Goal: Task Accomplishment & Management: Complete application form

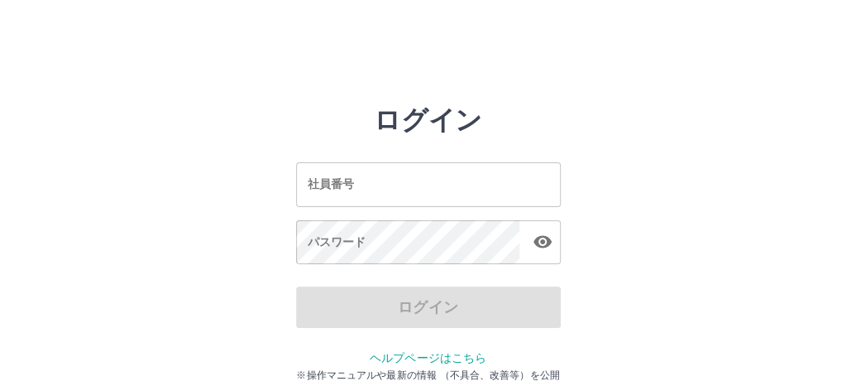
click at [385, 184] on input "社員番号" at bounding box center [428, 184] width 265 height 44
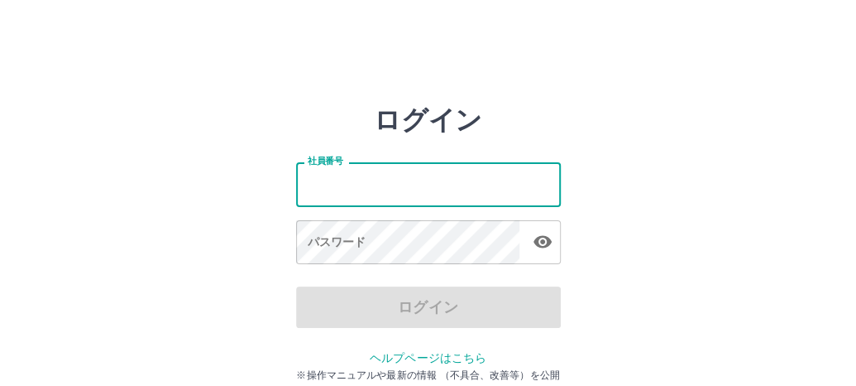
type input "*******"
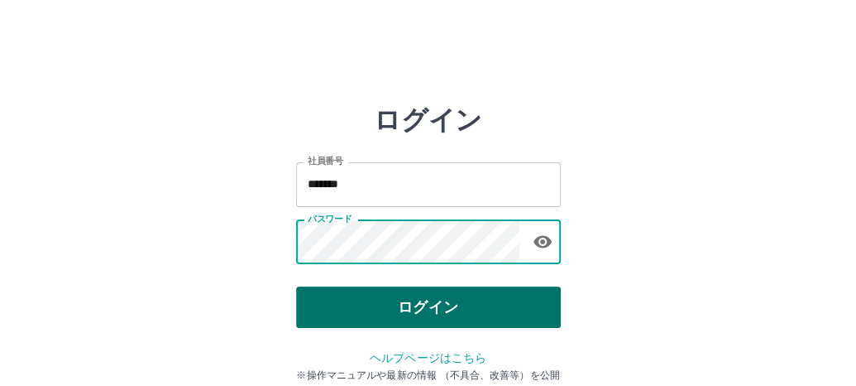
click at [422, 314] on button "ログイン" at bounding box center [428, 306] width 265 height 41
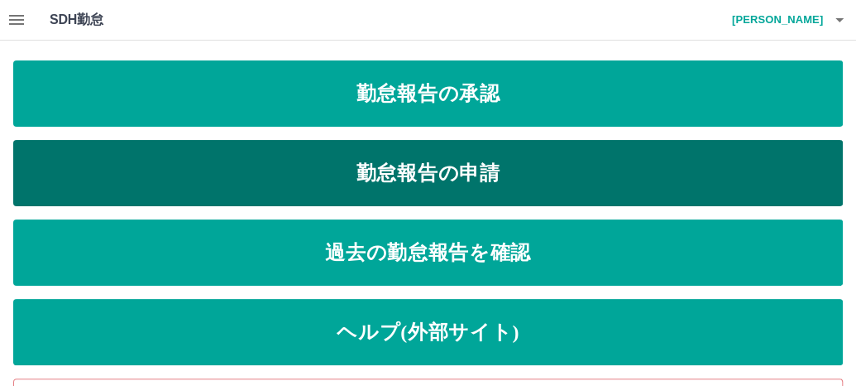
click at [283, 155] on link "勤怠報告の申請" at bounding box center [428, 173] width 830 height 66
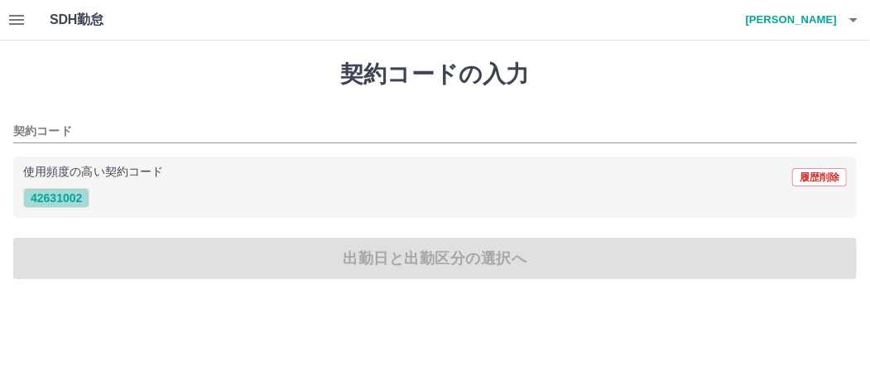
click at [49, 198] on button "42631002" at bounding box center [56, 198] width 66 height 20
type input "********"
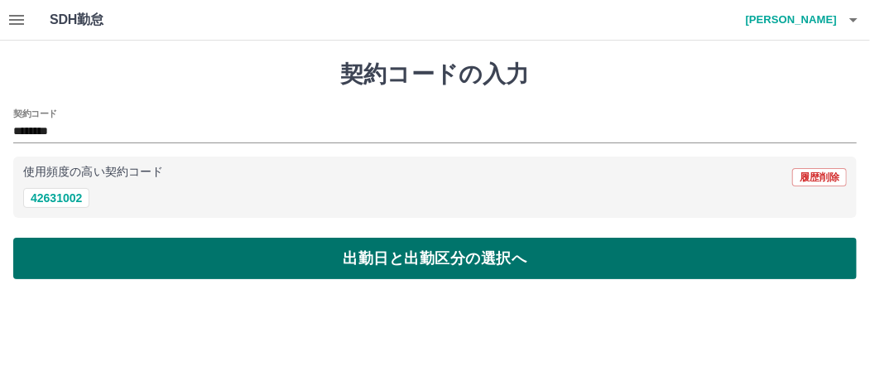
click at [106, 242] on button "出勤日と出勤区分の選択へ" at bounding box center [434, 257] width 843 height 41
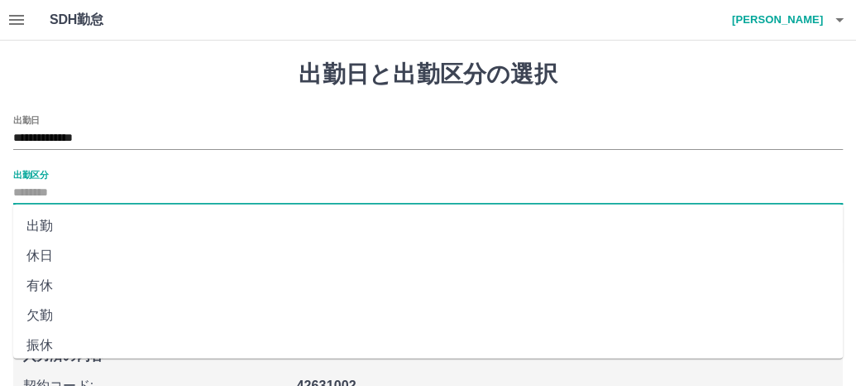
click at [89, 192] on input "出勤区分" at bounding box center [428, 193] width 830 height 21
click at [70, 228] on li "出勤" at bounding box center [428, 226] width 830 height 30
type input "**"
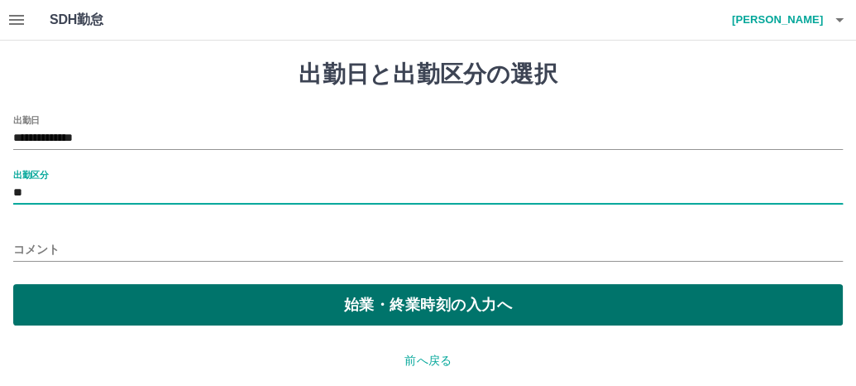
click at [132, 300] on button "始業・終業時刻の入力へ" at bounding box center [428, 304] width 830 height 41
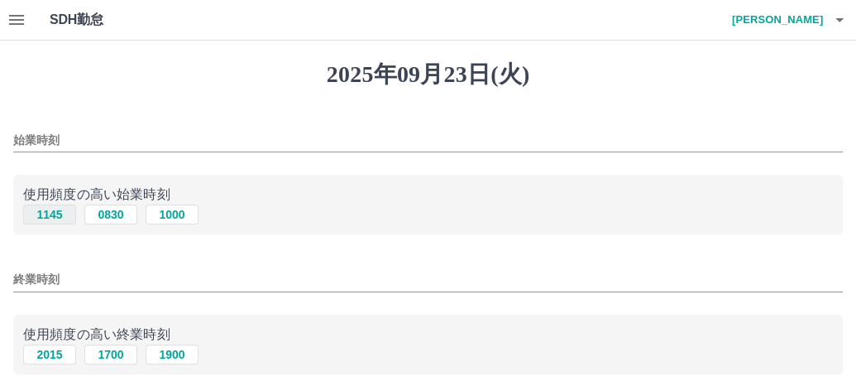
click at [50, 213] on button "1145" at bounding box center [49, 214] width 53 height 20
type input "****"
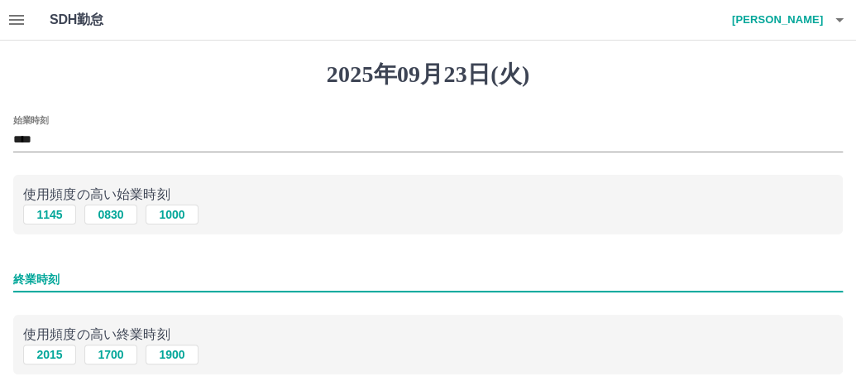
click at [68, 279] on input "終業時刻" at bounding box center [428, 279] width 830 height 24
type input "****"
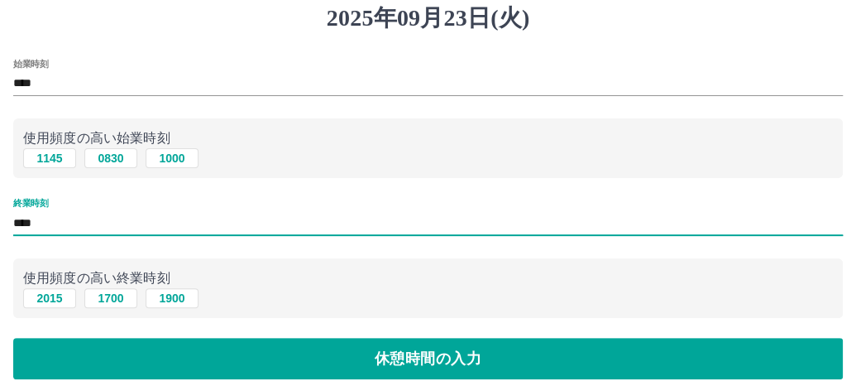
scroll to position [83, 0]
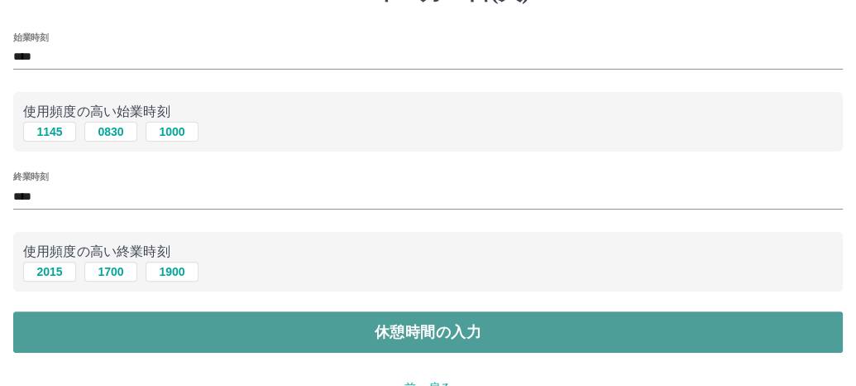
click at [126, 327] on button "休憩時間の入力" at bounding box center [428, 331] width 830 height 41
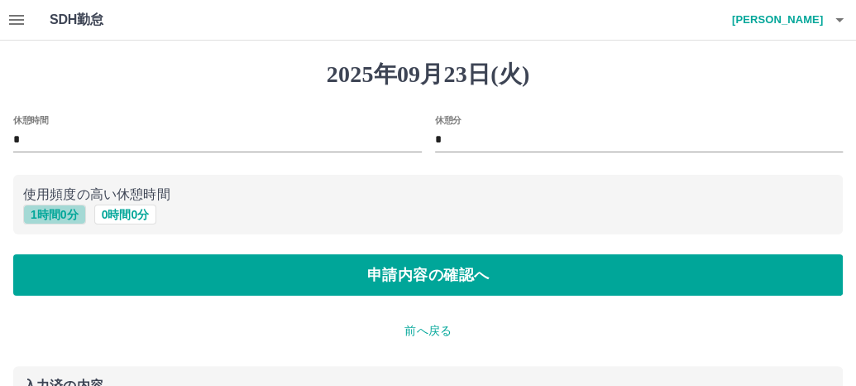
click at [66, 213] on button "1 時間 0 分" at bounding box center [54, 214] width 63 height 20
type input "*"
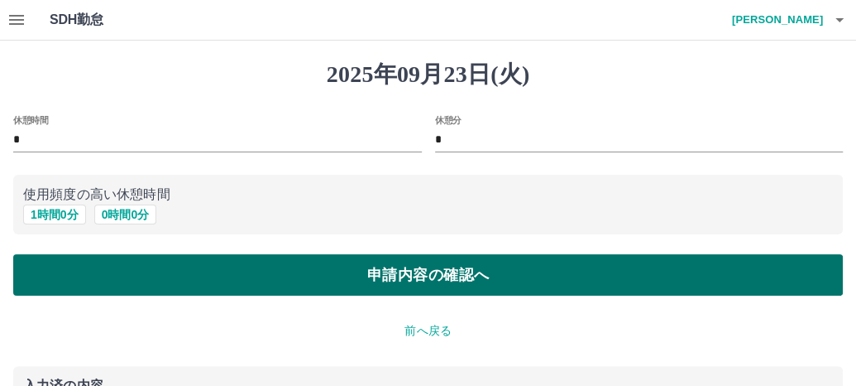
click at [141, 266] on button "申請内容の確認へ" at bounding box center [428, 274] width 830 height 41
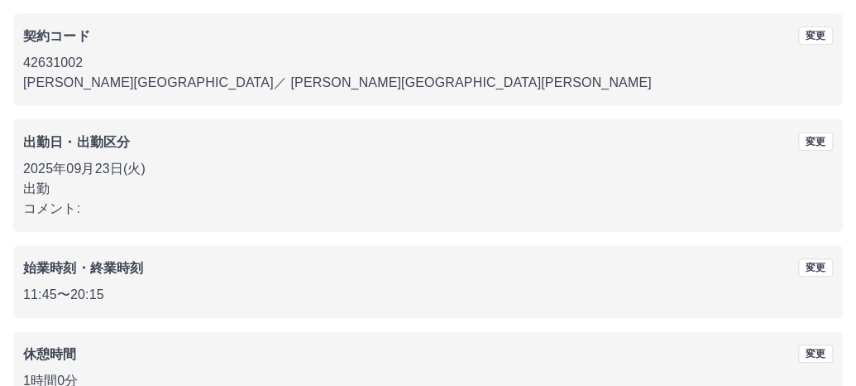
scroll to position [233, 0]
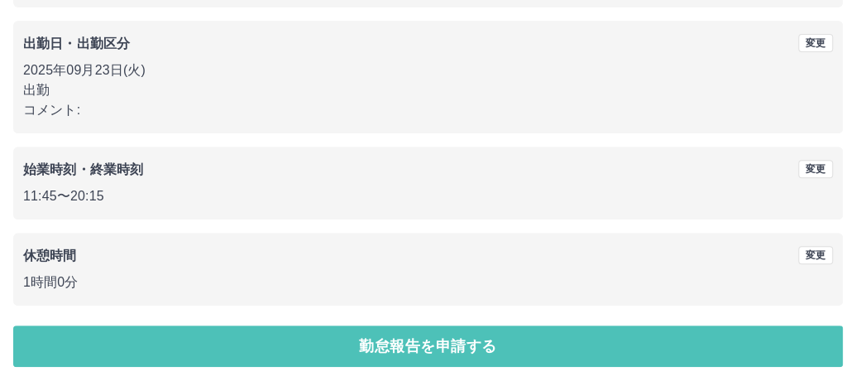
click at [127, 343] on button "勤怠報告を申請する" at bounding box center [428, 345] width 830 height 41
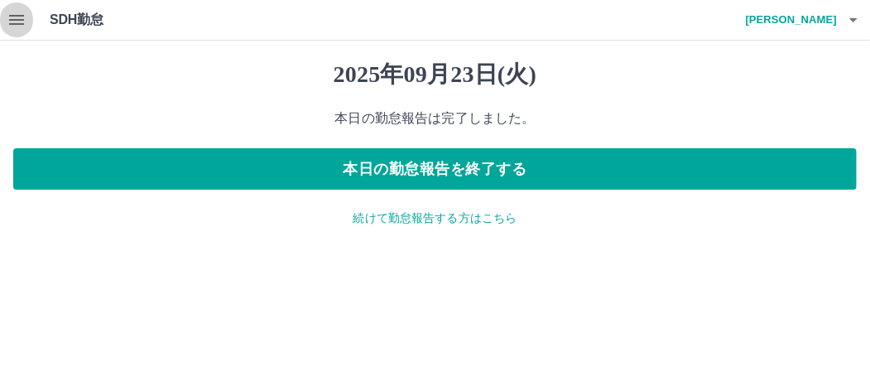
click at [20, 17] on icon "button" at bounding box center [17, 20] width 20 height 20
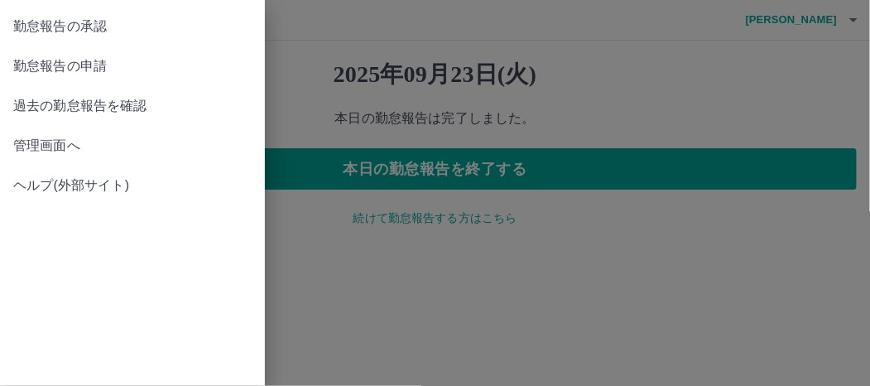
click at [107, 31] on span "勤怠報告の承認" at bounding box center [132, 27] width 238 height 20
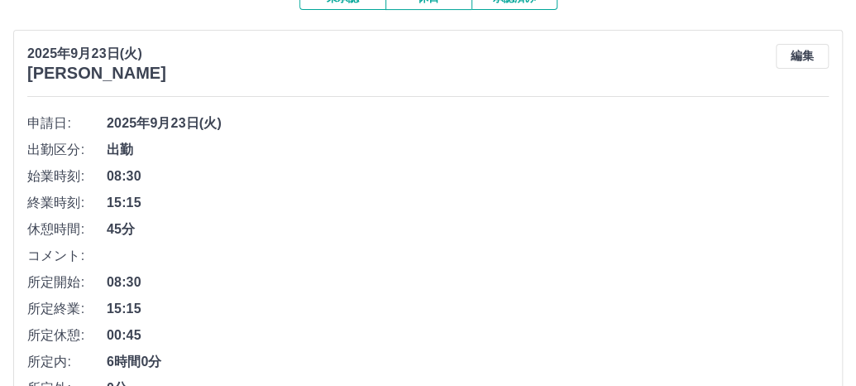
scroll to position [248, 0]
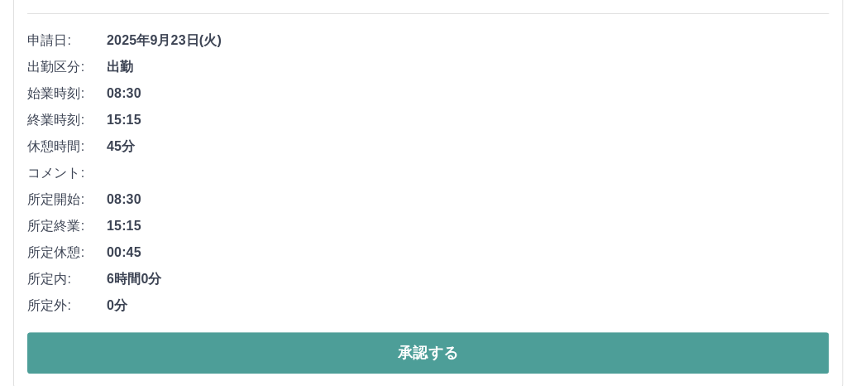
click at [173, 346] on button "承認する" at bounding box center [428, 352] width 802 height 41
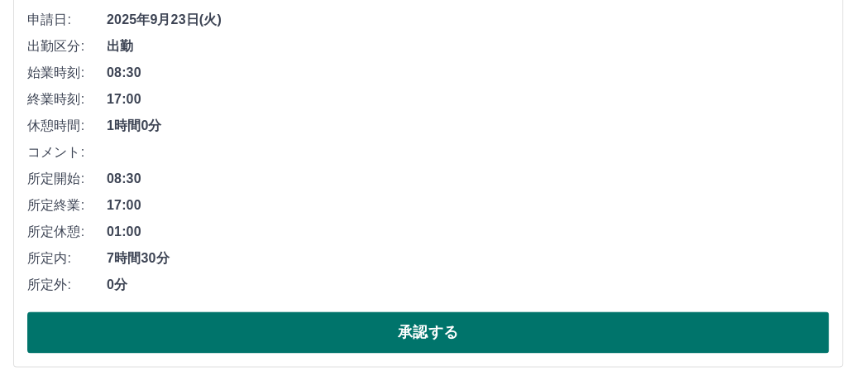
scroll to position [827, 0]
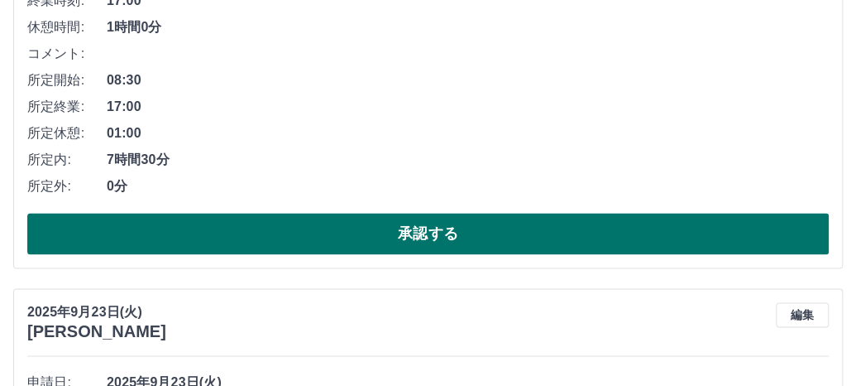
click at [235, 233] on button "承認する" at bounding box center [428, 233] width 802 height 41
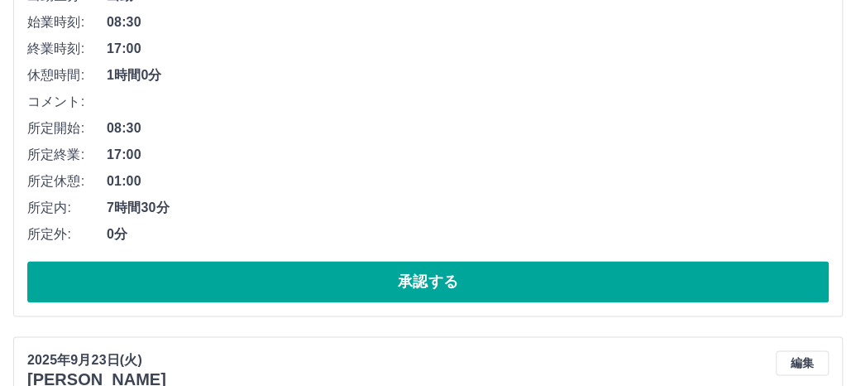
scroll to position [781, 0]
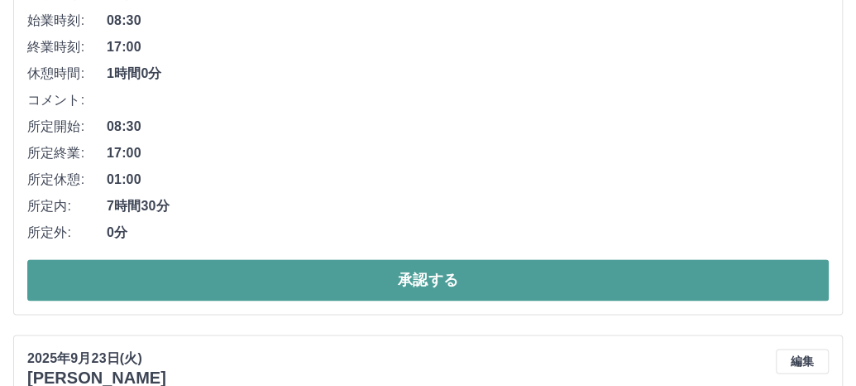
click at [203, 279] on button "承認する" at bounding box center [428, 279] width 802 height 41
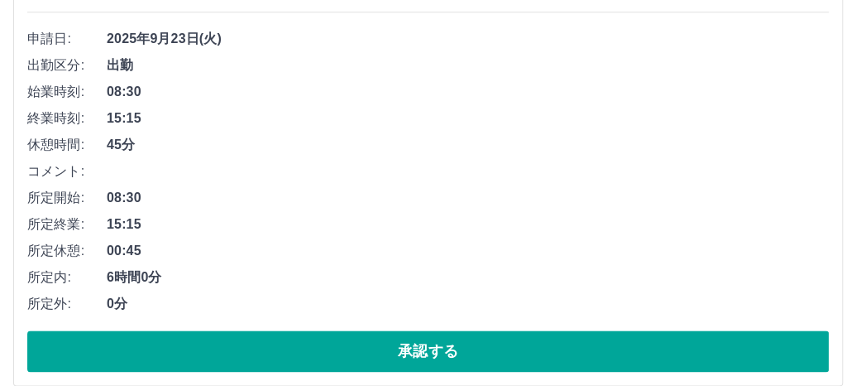
scroll to position [736, 0]
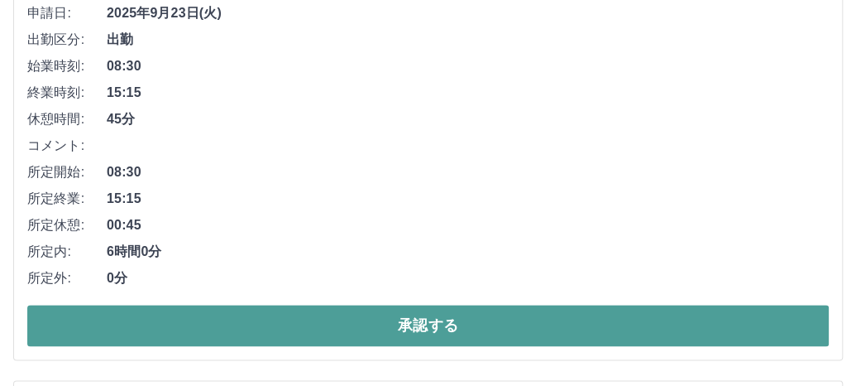
click at [214, 320] on button "承認する" at bounding box center [428, 324] width 802 height 41
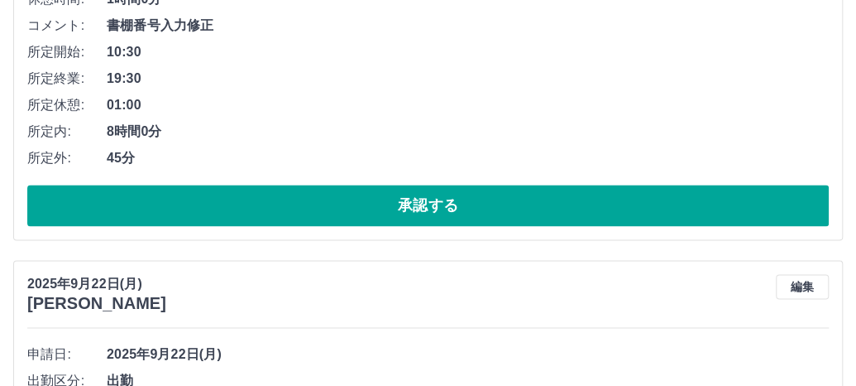
scroll to position [938, 0]
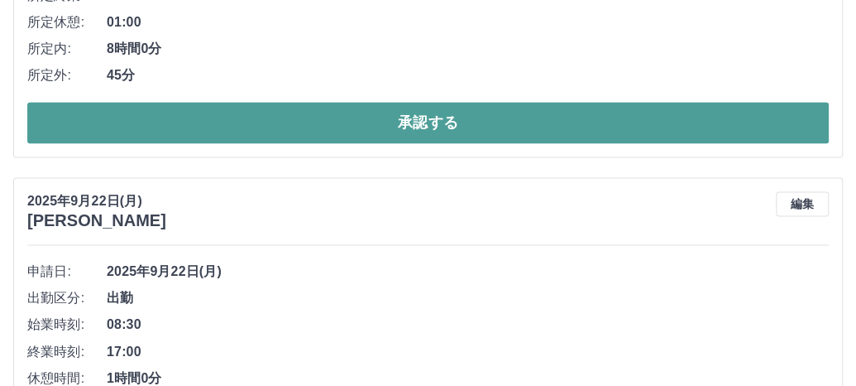
click at [223, 123] on button "承認する" at bounding box center [428, 122] width 802 height 41
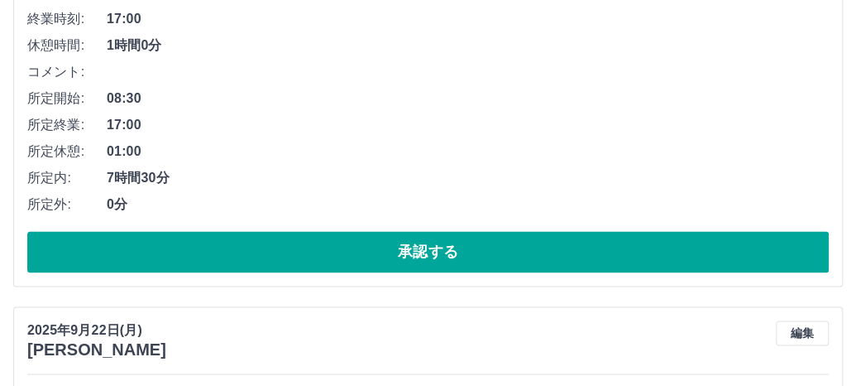
scroll to position [809, 0]
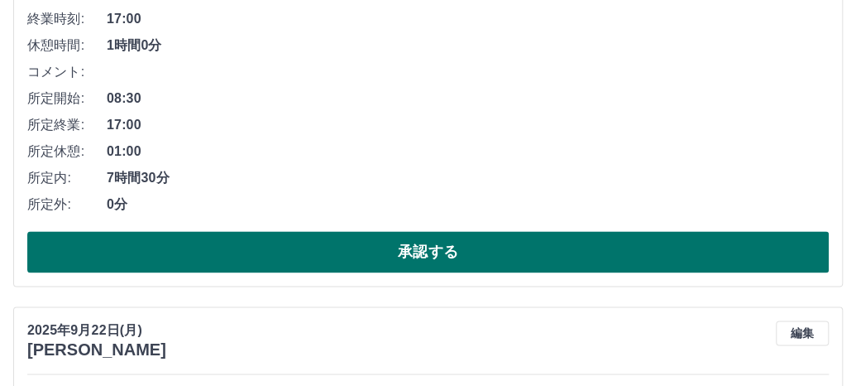
click at [219, 252] on button "承認する" at bounding box center [428, 251] width 802 height 41
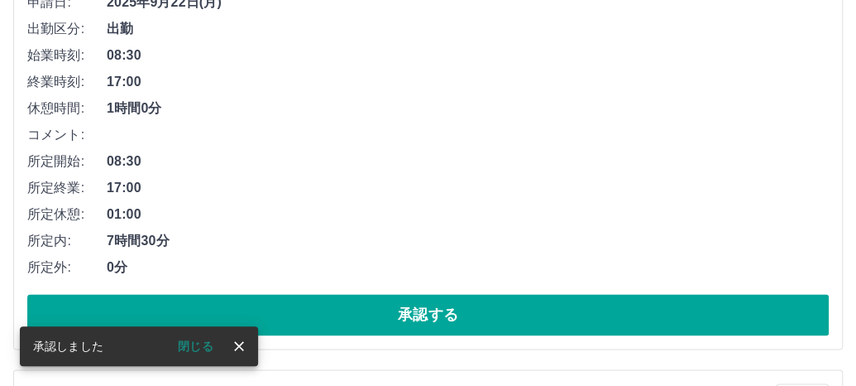
scroll to position [846, 0]
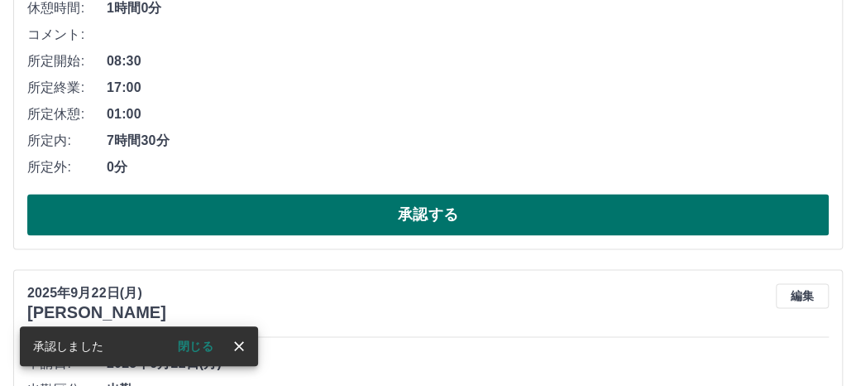
click at [321, 219] on button "承認する" at bounding box center [428, 214] width 802 height 41
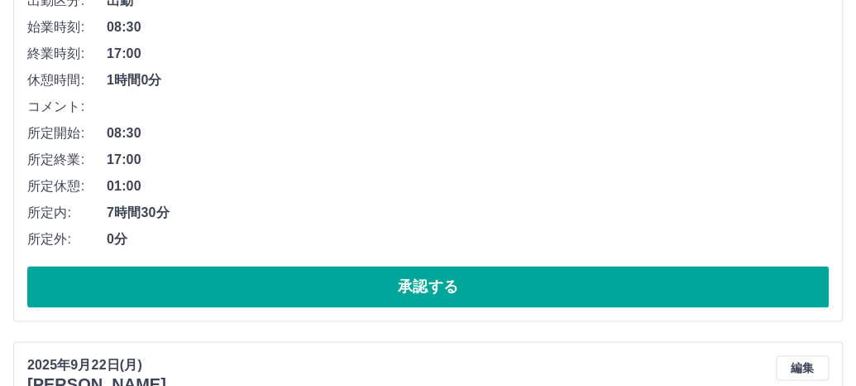
scroll to position [801, 0]
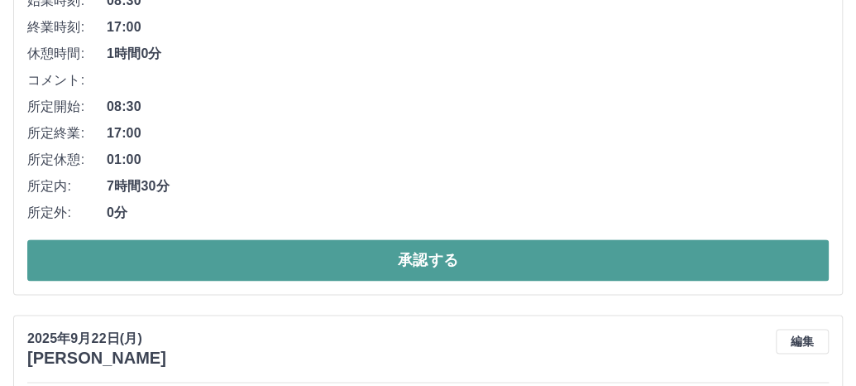
click at [359, 259] on button "承認する" at bounding box center [428, 259] width 802 height 41
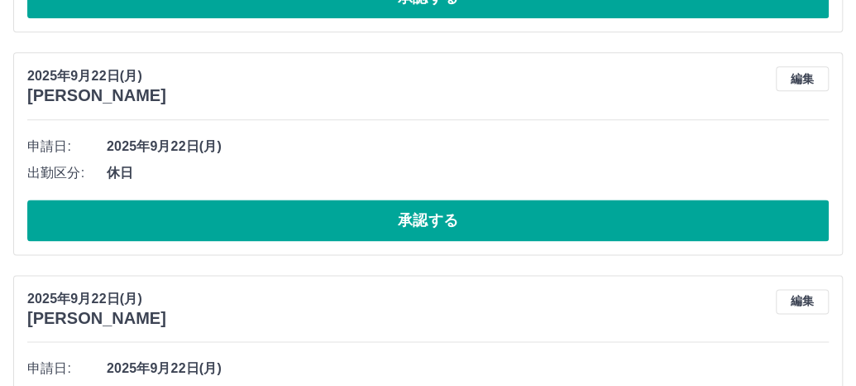
scroll to position [837, 0]
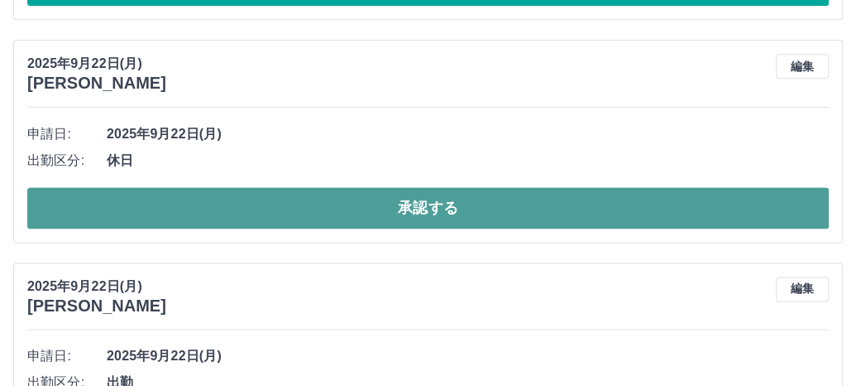
click at [328, 198] on button "承認する" at bounding box center [428, 207] width 802 height 41
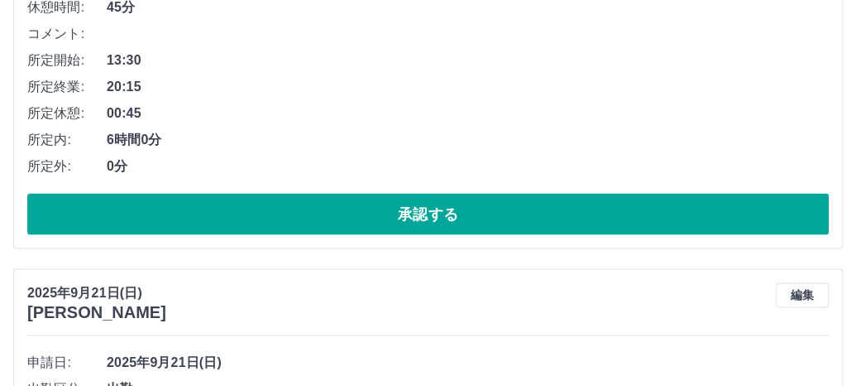
scroll to position [1086, 0]
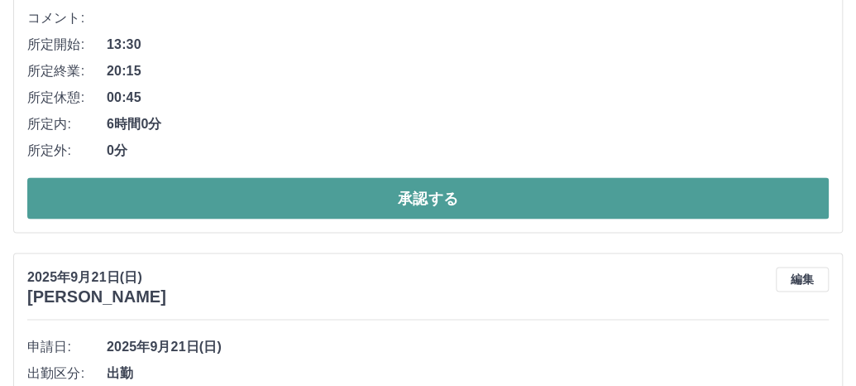
click at [344, 193] on button "承認する" at bounding box center [428, 197] width 802 height 41
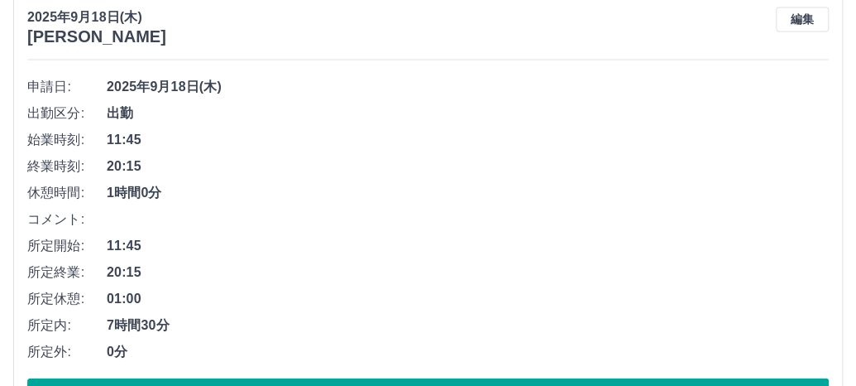
scroll to position [9052, 0]
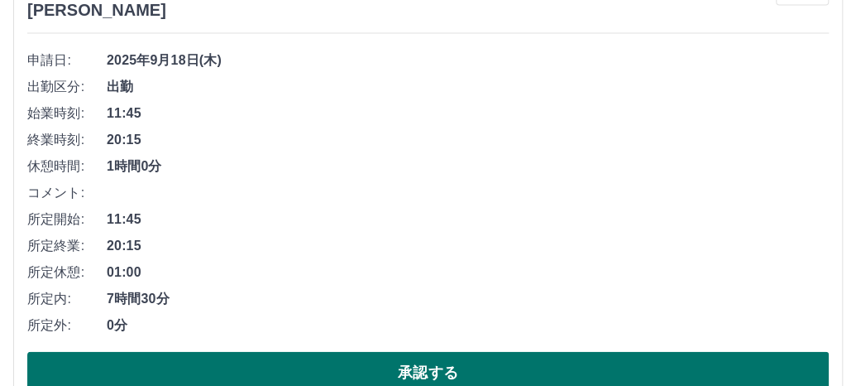
click at [300, 352] on button "承認する" at bounding box center [428, 372] width 802 height 41
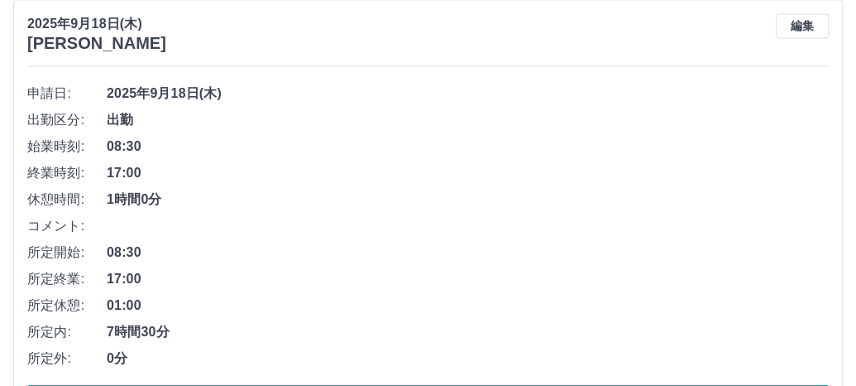
scroll to position [9074, 0]
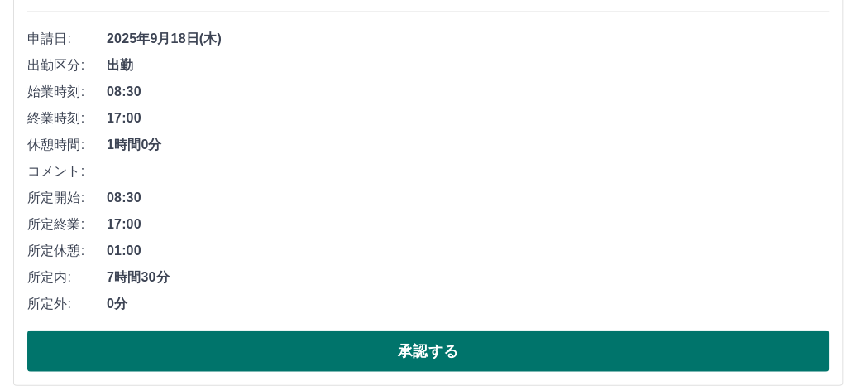
click at [329, 330] on button "承認する" at bounding box center [428, 350] width 802 height 41
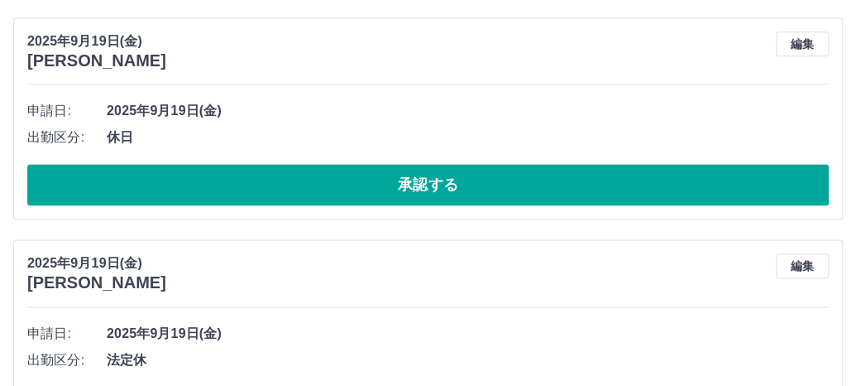
scroll to position [8531, 0]
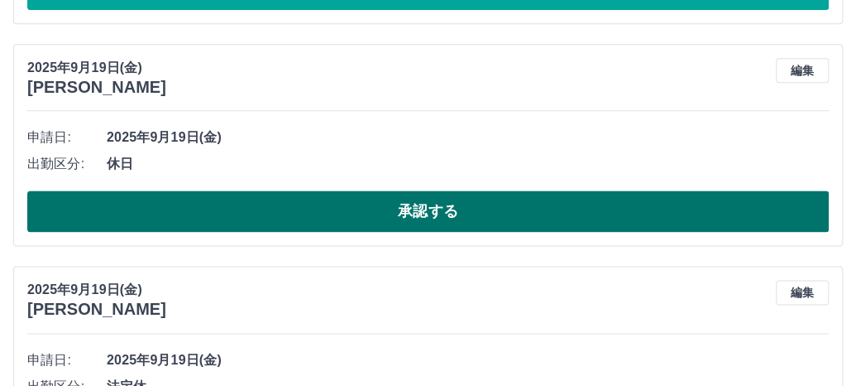
click at [338, 203] on button "承認する" at bounding box center [428, 210] width 802 height 41
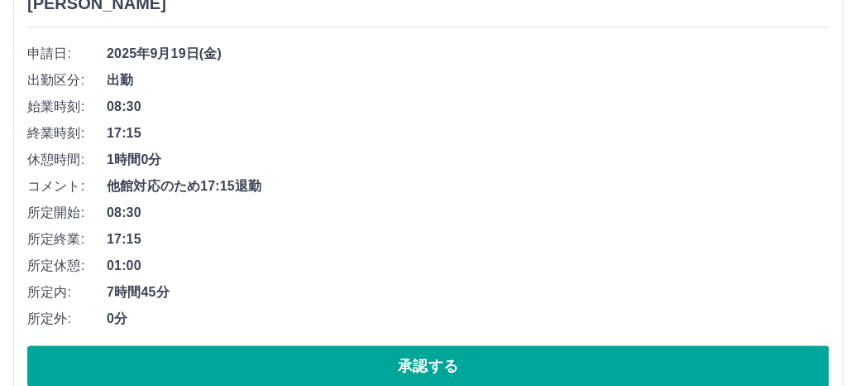
scroll to position [8144, 0]
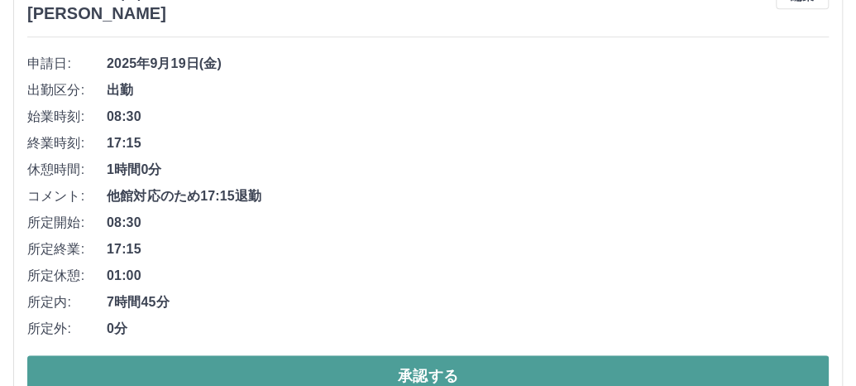
click at [235, 363] on button "承認する" at bounding box center [428, 375] width 802 height 41
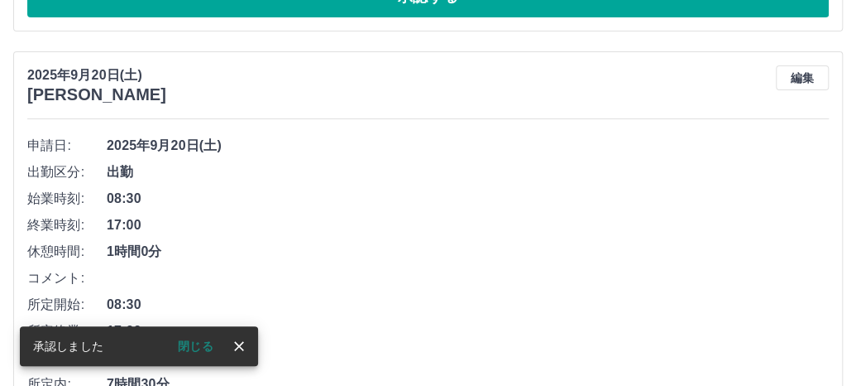
scroll to position [7685, 0]
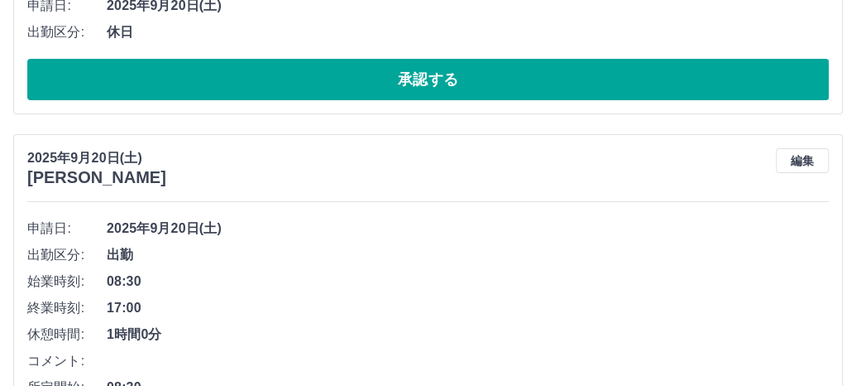
drag, startPoint x: 180, startPoint y: 285, endPoint x: 193, endPoint y: 291, distance: 13.7
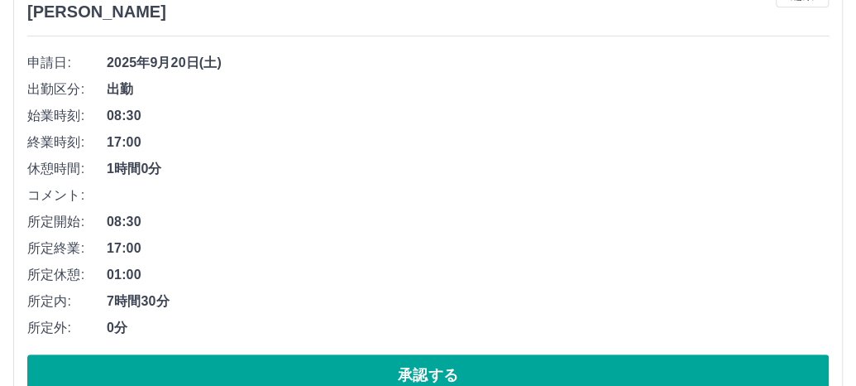
drag, startPoint x: 194, startPoint y: 293, endPoint x: 550, endPoint y: 195, distance: 369.7
drag, startPoint x: 550, startPoint y: 195, endPoint x: 445, endPoint y: 177, distance: 106.6
click at [445, 182] on li "コメント:" at bounding box center [428, 195] width 802 height 26
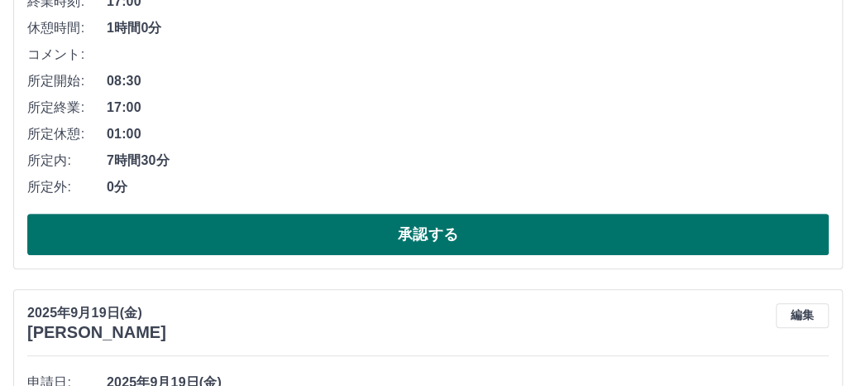
scroll to position [7851, 0]
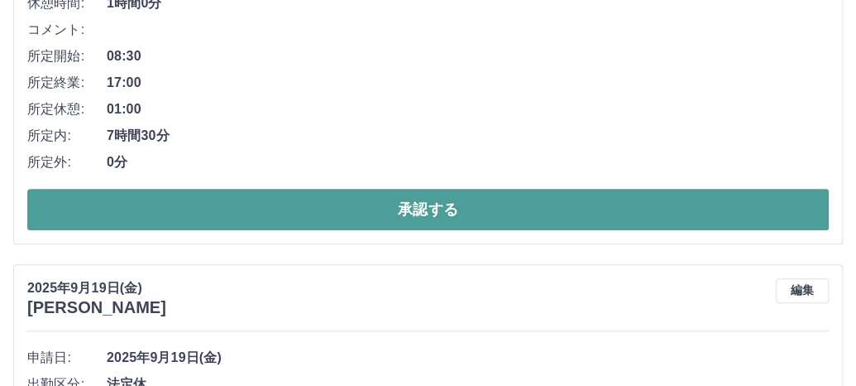
click at [344, 189] on button "承認する" at bounding box center [428, 209] width 802 height 41
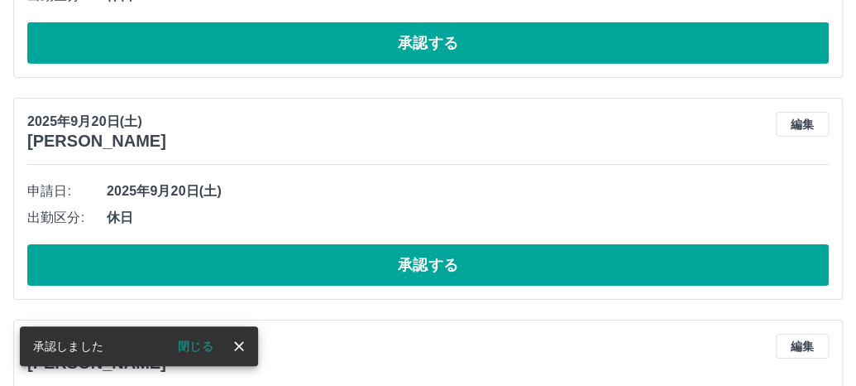
scroll to position [7308, 0]
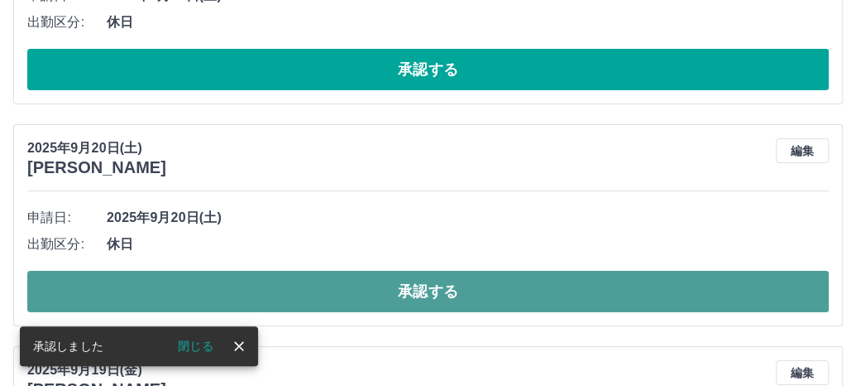
click at [296, 271] on button "承認する" at bounding box center [428, 291] width 802 height 41
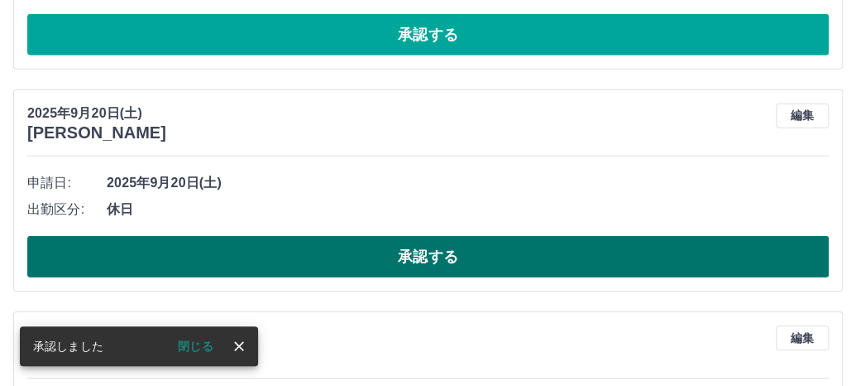
scroll to position [7087, 0]
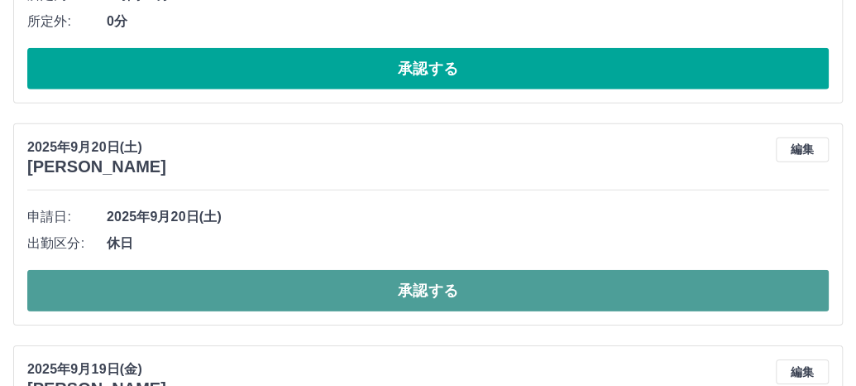
click at [269, 277] on button "承認する" at bounding box center [428, 290] width 802 height 41
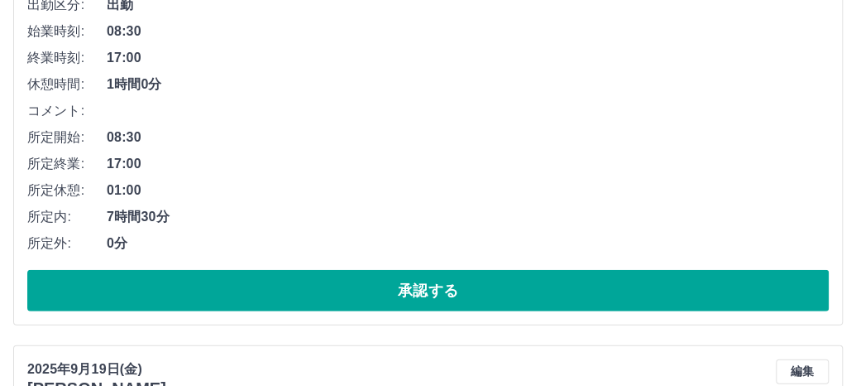
scroll to position [6866, 0]
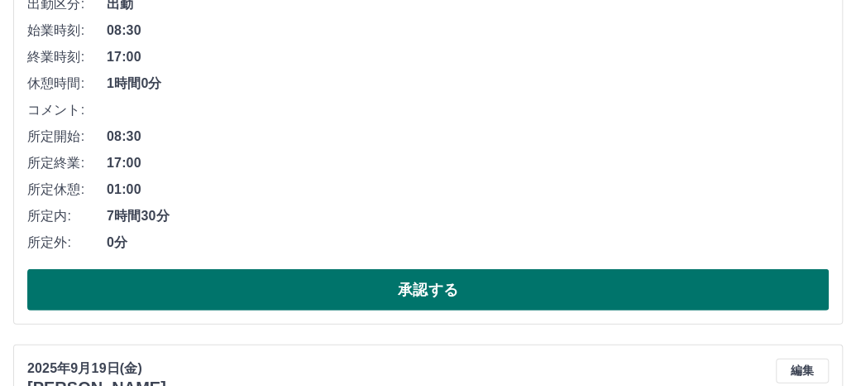
click at [304, 272] on button "承認する" at bounding box center [428, 289] width 802 height 41
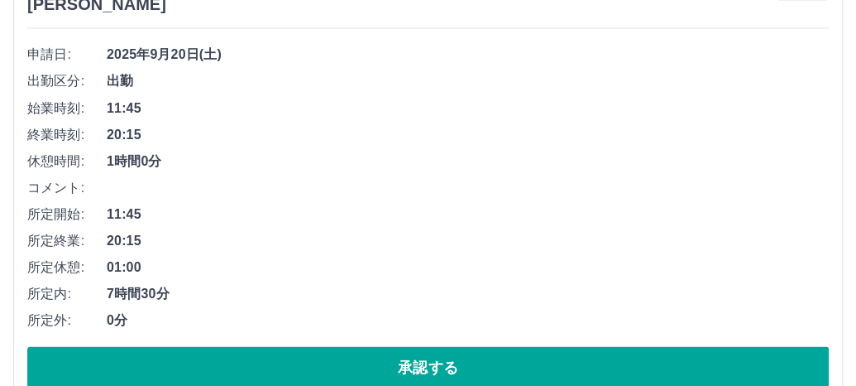
scroll to position [6406, 0]
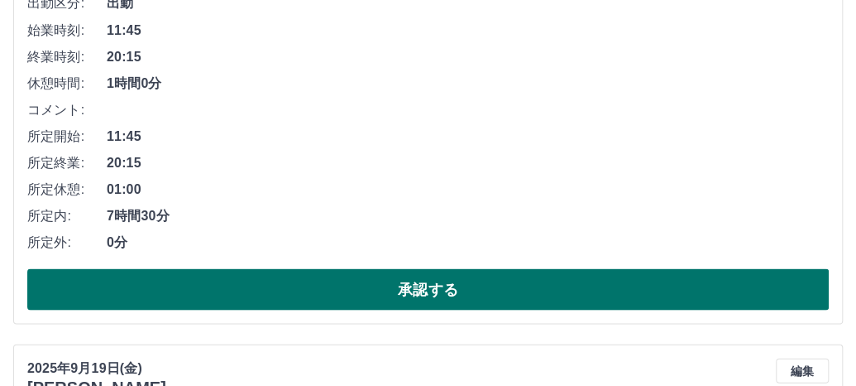
click at [273, 282] on button "承認する" at bounding box center [428, 288] width 802 height 41
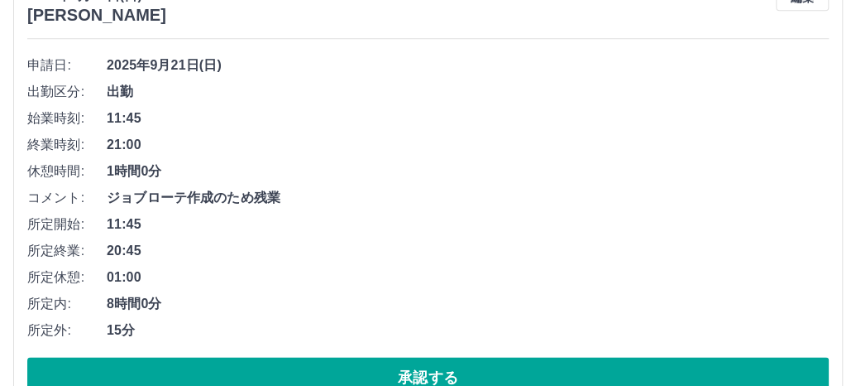
scroll to position [5947, 0]
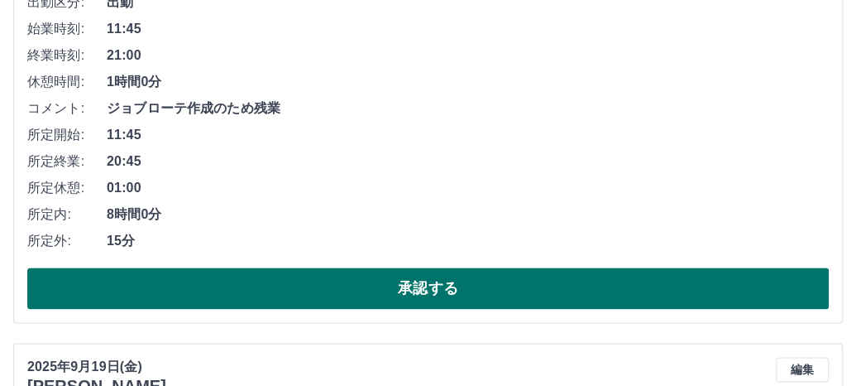
click at [331, 277] on button "承認する" at bounding box center [428, 287] width 802 height 41
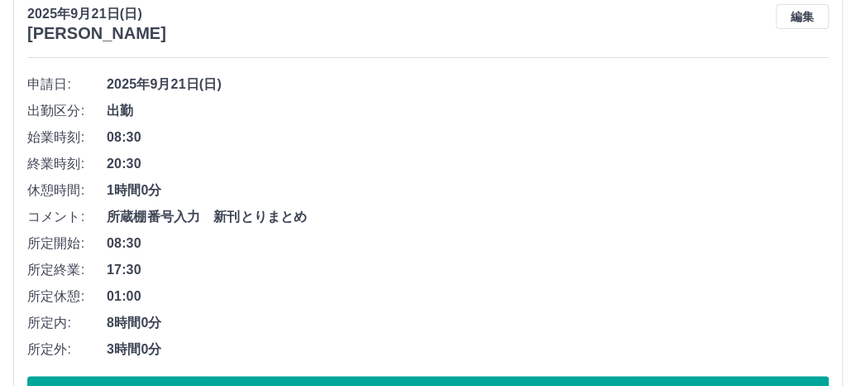
scroll to position [5405, 0]
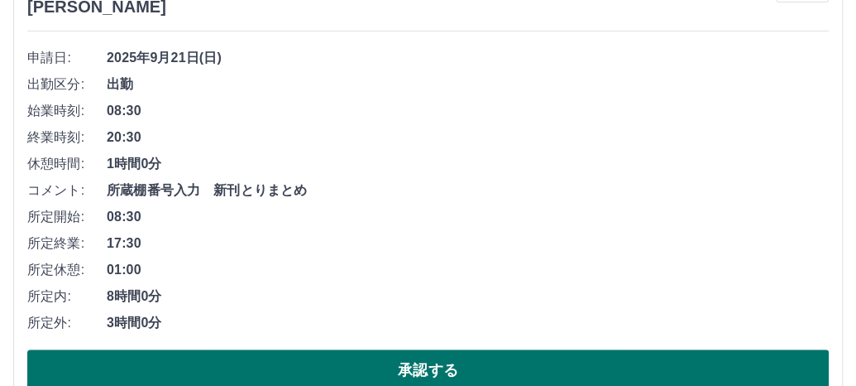
click at [344, 362] on button "承認する" at bounding box center [428, 369] width 802 height 41
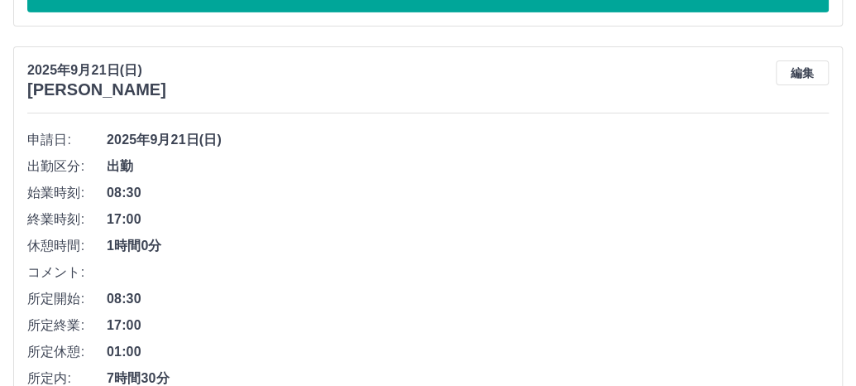
scroll to position [5027, 0]
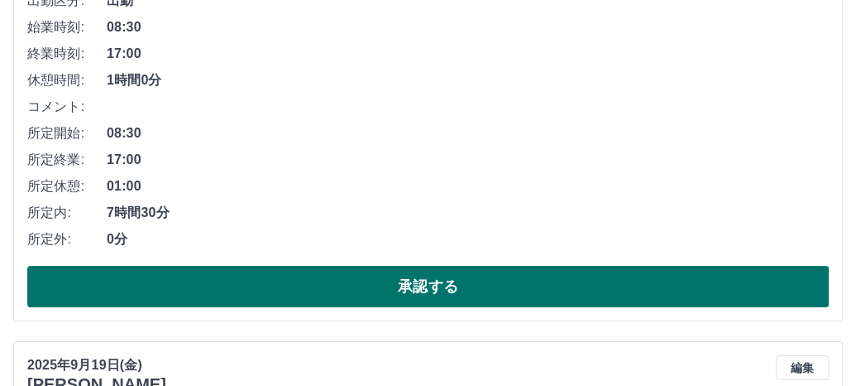
click at [356, 266] on button "承認する" at bounding box center [428, 286] width 802 height 41
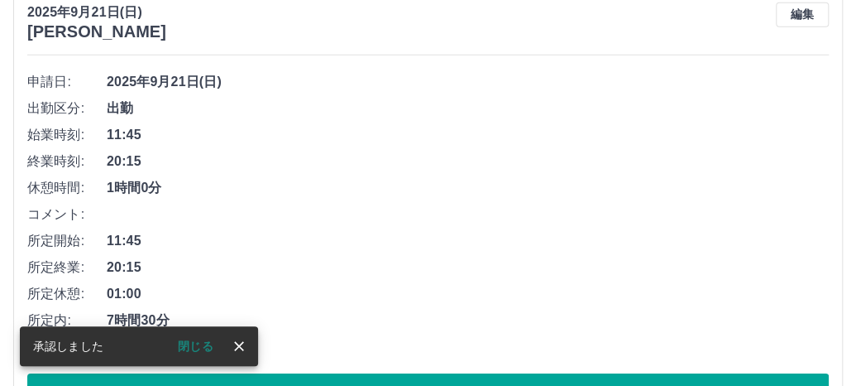
scroll to position [4485, 0]
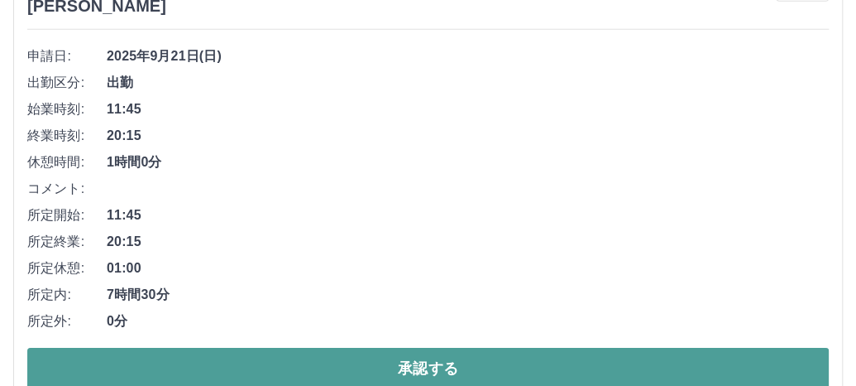
click at [327, 352] on button "承認する" at bounding box center [428, 368] width 802 height 41
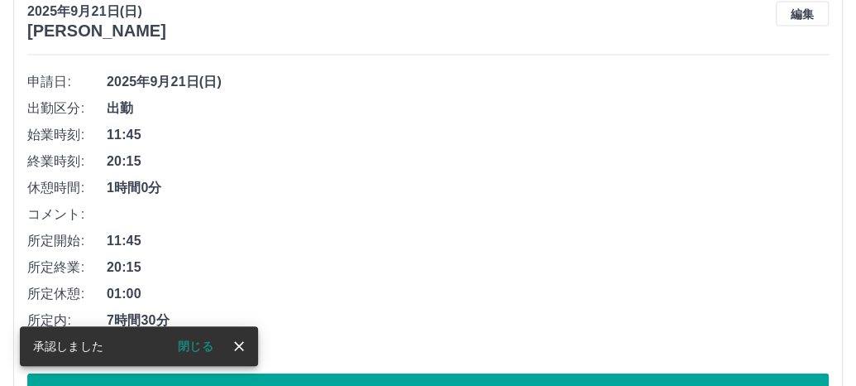
scroll to position [4026, 0]
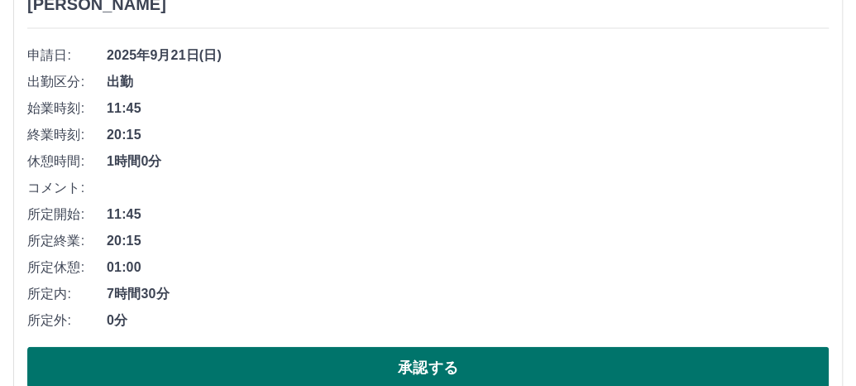
click at [308, 352] on button "承認する" at bounding box center [428, 367] width 802 height 41
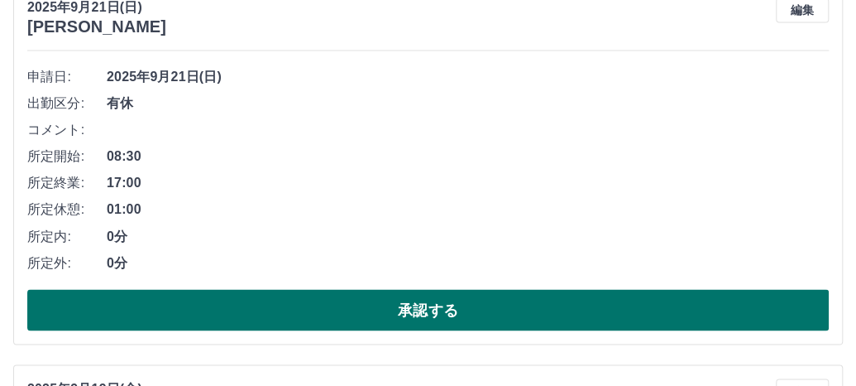
scroll to position [3649, 0]
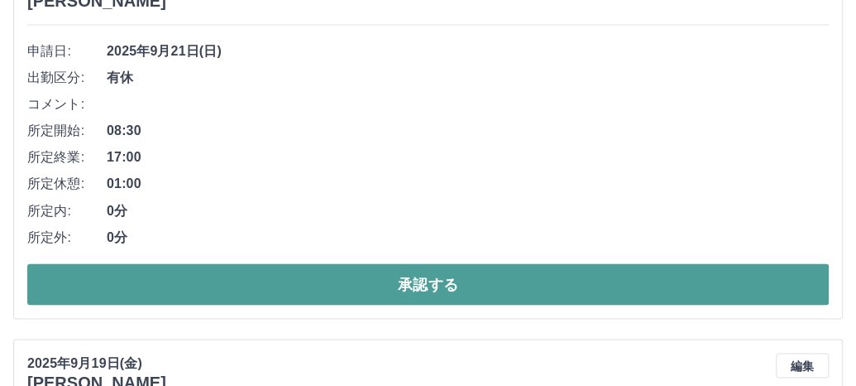
click at [311, 267] on button "承認する" at bounding box center [428, 283] width 802 height 41
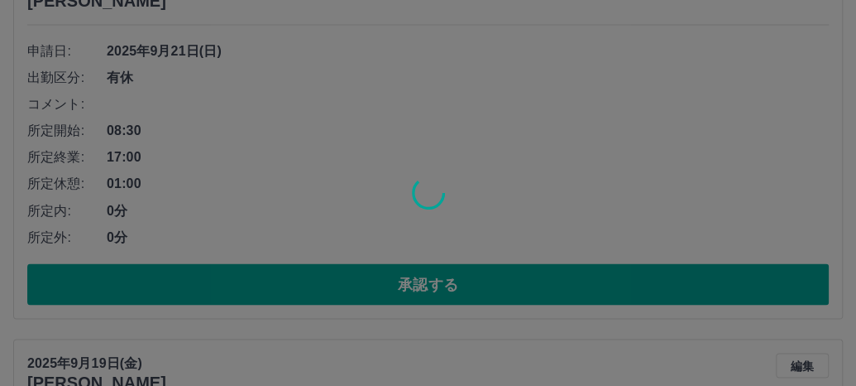
scroll to position [3269, 0]
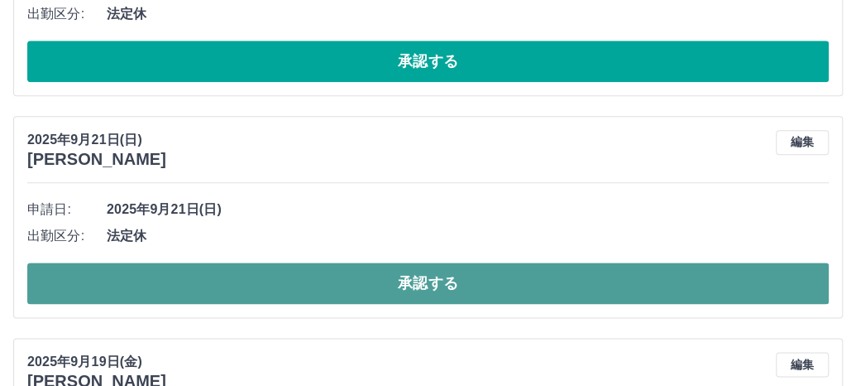
click at [309, 274] on button "承認する" at bounding box center [428, 282] width 802 height 41
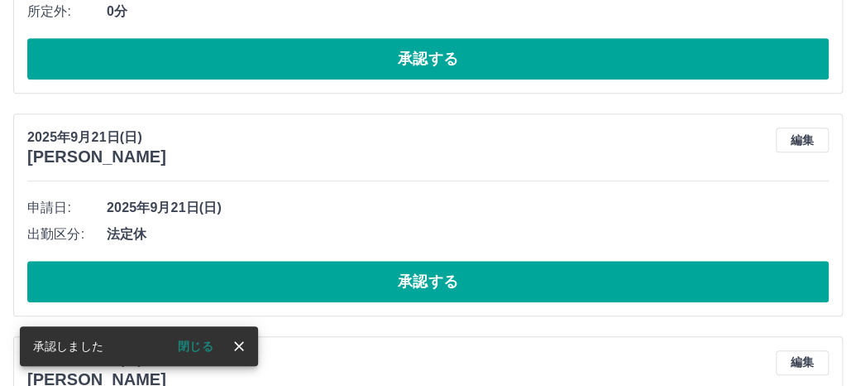
scroll to position [3048, 0]
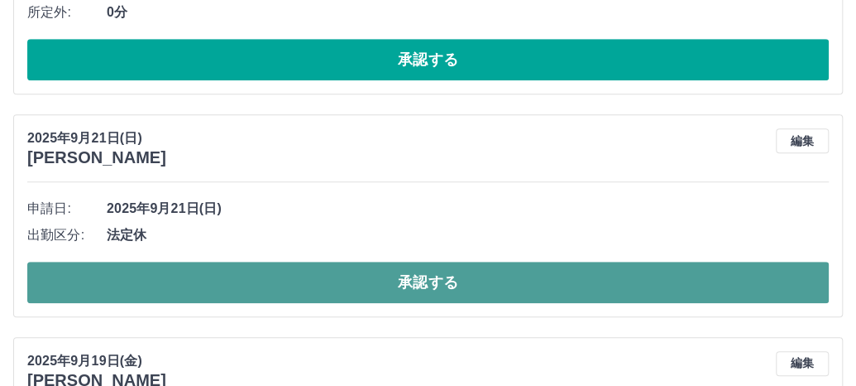
click at [290, 265] on button "承認する" at bounding box center [428, 281] width 802 height 41
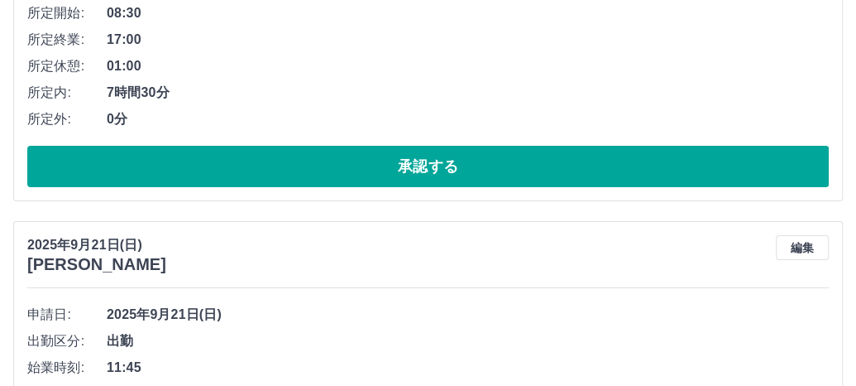
scroll to position [2496, 0]
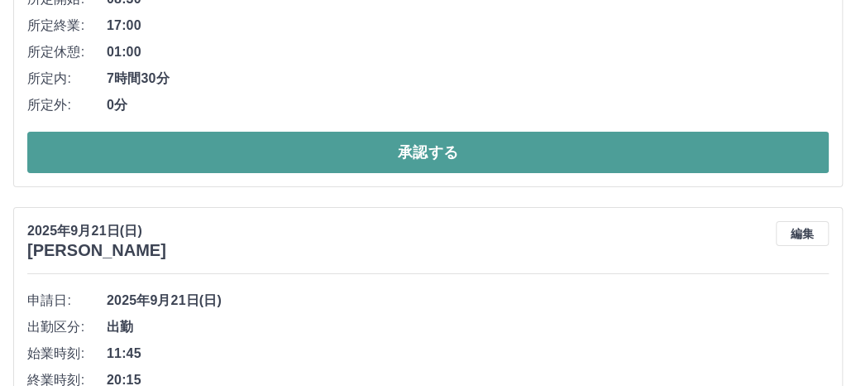
click at [348, 141] on button "承認する" at bounding box center [428, 152] width 802 height 41
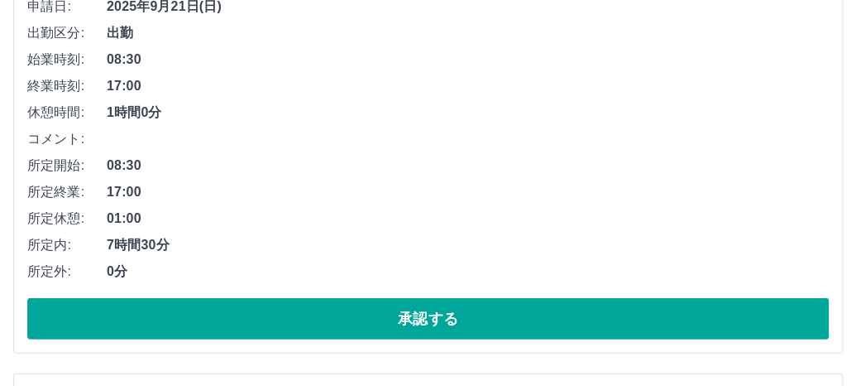
scroll to position [1871, 0]
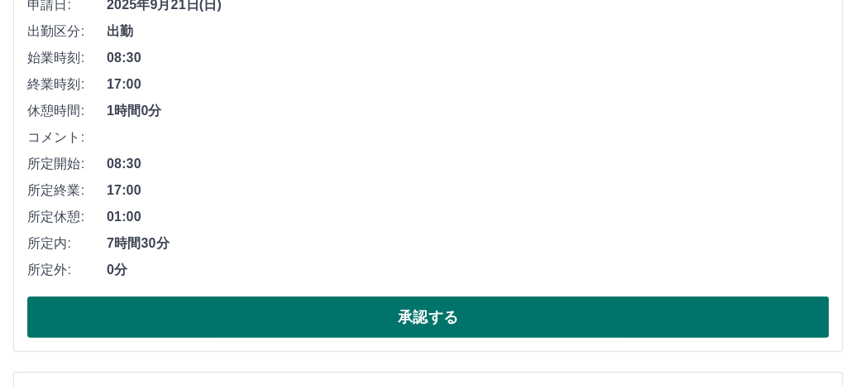
click at [276, 304] on button "承認する" at bounding box center [428, 316] width 802 height 41
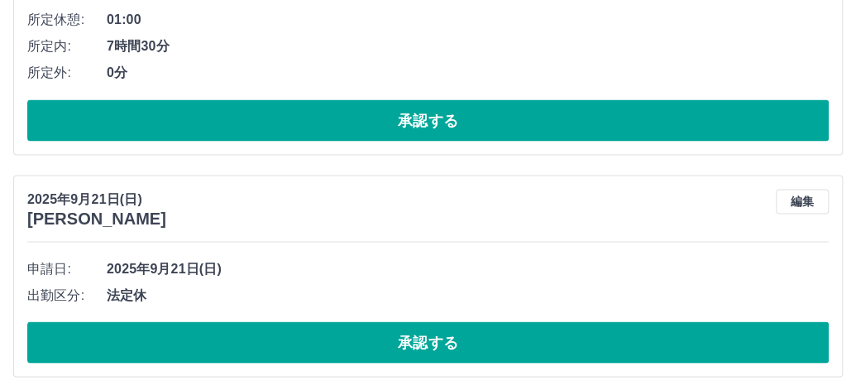
scroll to position [1246, 0]
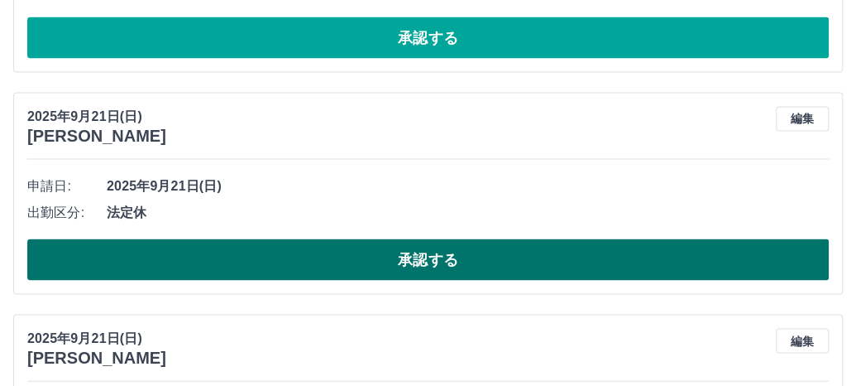
click at [309, 257] on button "承認する" at bounding box center [428, 258] width 802 height 41
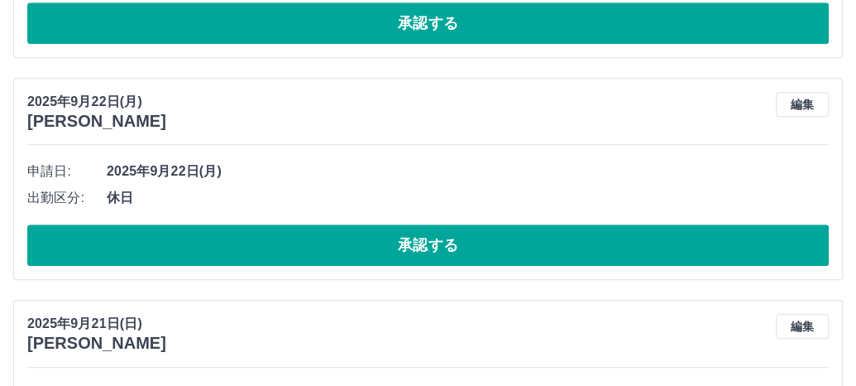
scroll to position [579, 0]
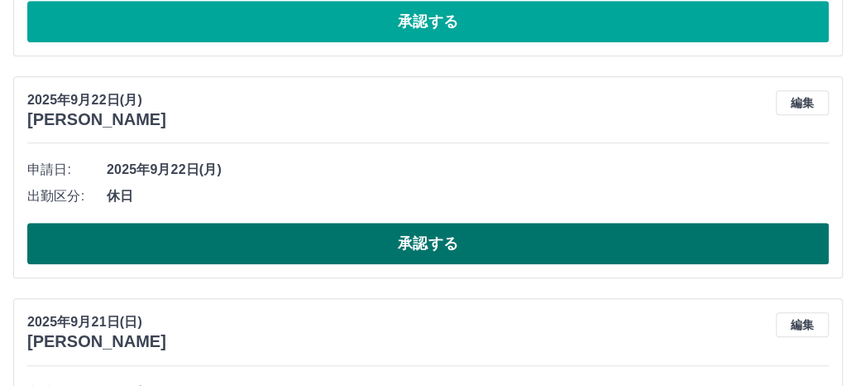
click at [321, 237] on button "承認する" at bounding box center [428, 243] width 802 height 41
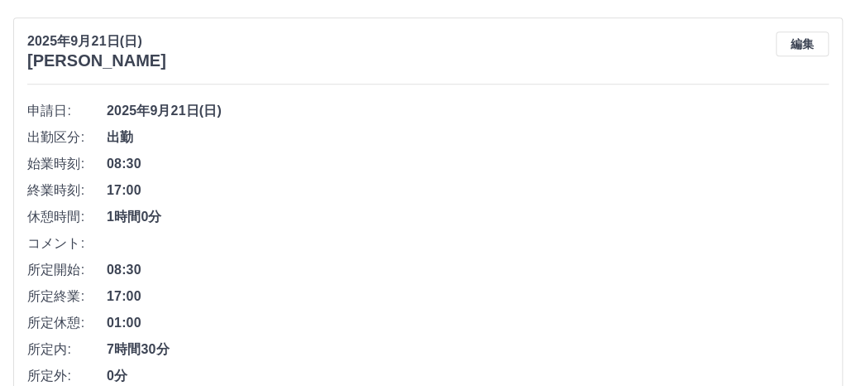
scroll to position [803, 0]
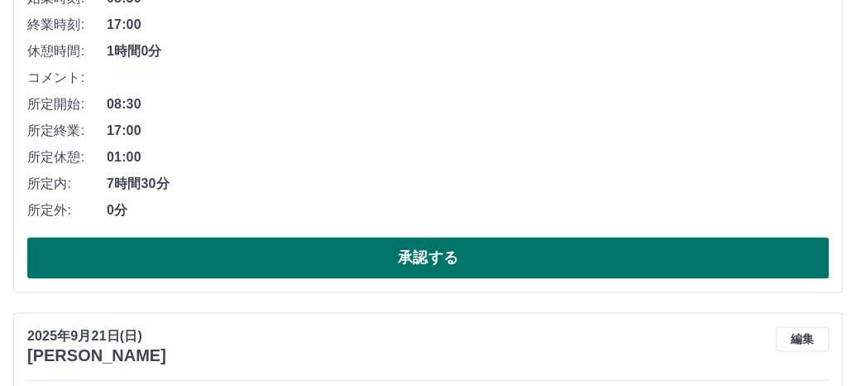
click at [376, 257] on button "承認する" at bounding box center [428, 257] width 802 height 41
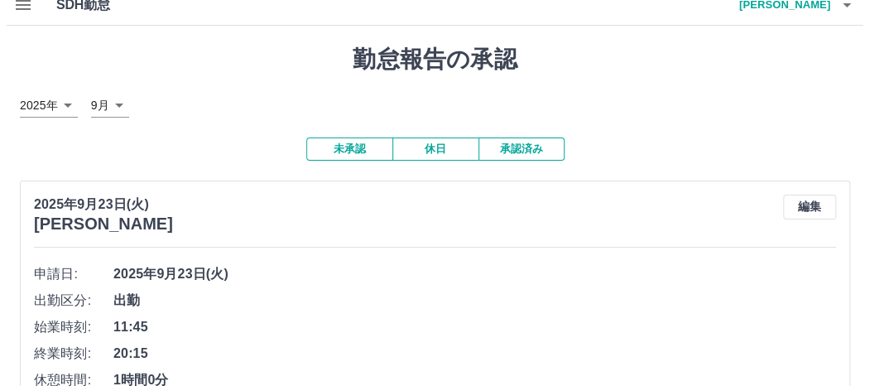
scroll to position [0, 0]
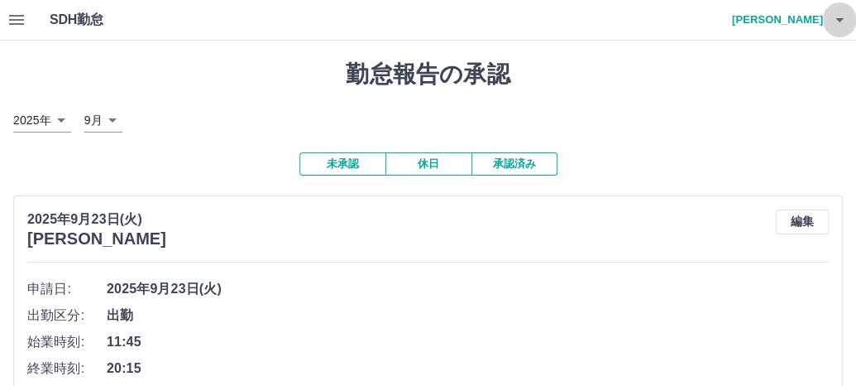
click at [837, 21] on icon "button" at bounding box center [840, 20] width 20 height 20
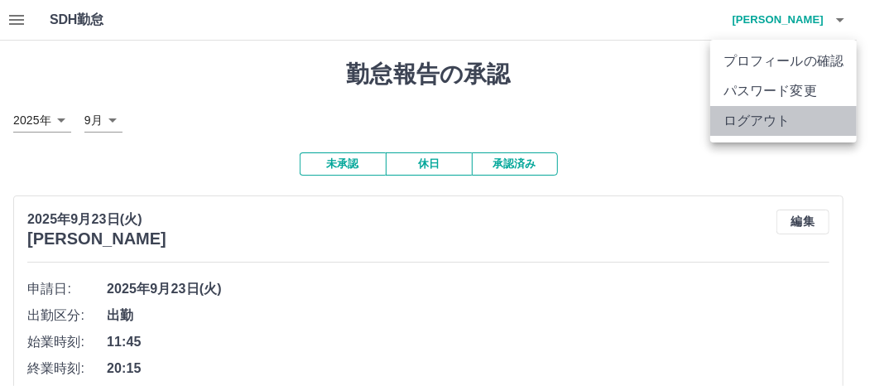
click at [758, 121] on li "ログアウト" at bounding box center [783, 121] width 146 height 30
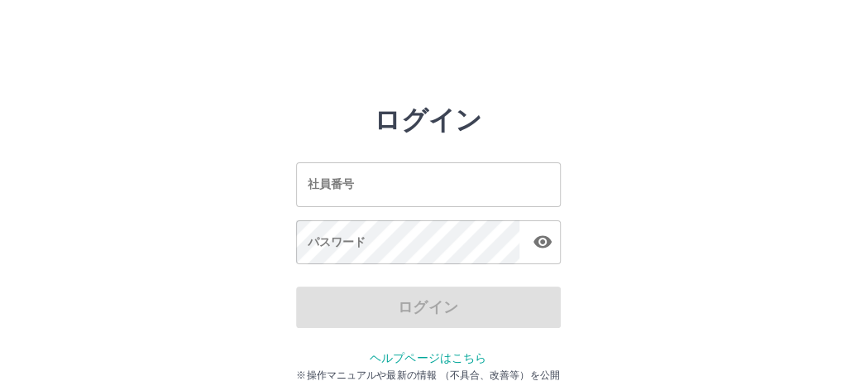
click at [440, 188] on input "社員番号" at bounding box center [428, 184] width 265 height 44
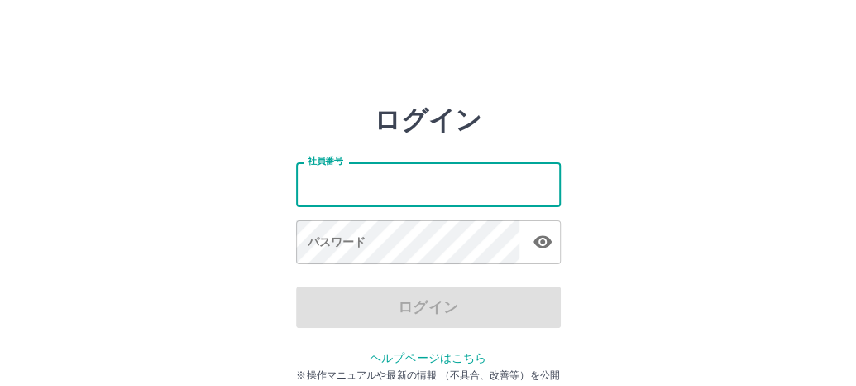
type input "*******"
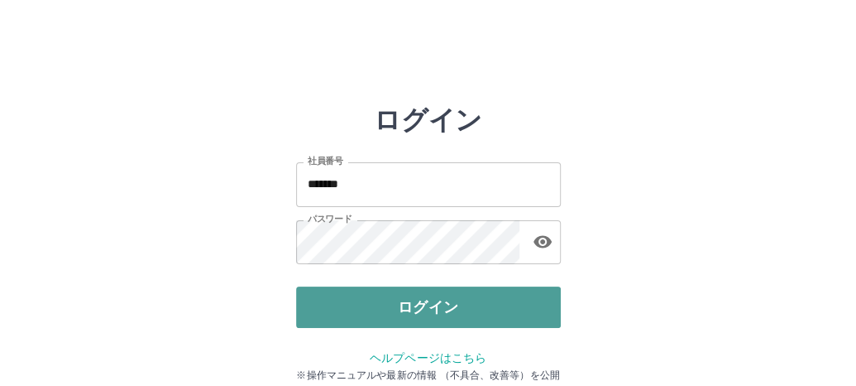
click at [412, 309] on button "ログイン" at bounding box center [428, 306] width 265 height 41
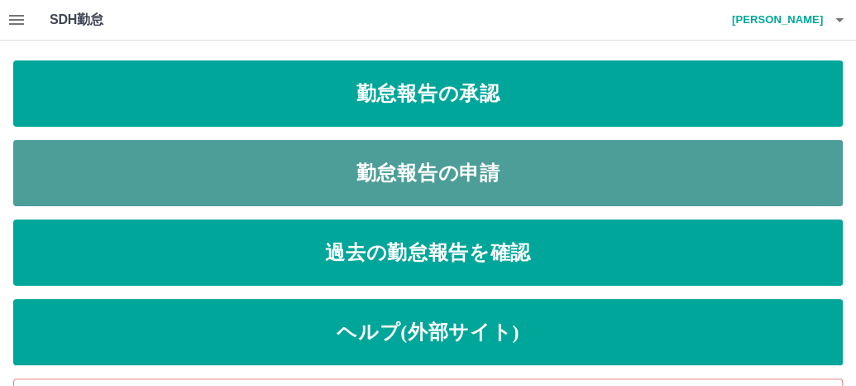
click at [276, 157] on link "勤怠報告の申請" at bounding box center [428, 173] width 830 height 66
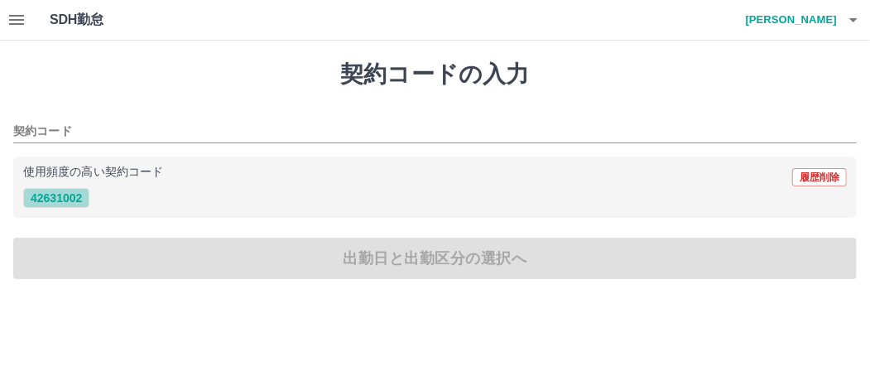
click at [85, 198] on button "42631002" at bounding box center [56, 198] width 66 height 20
type input "********"
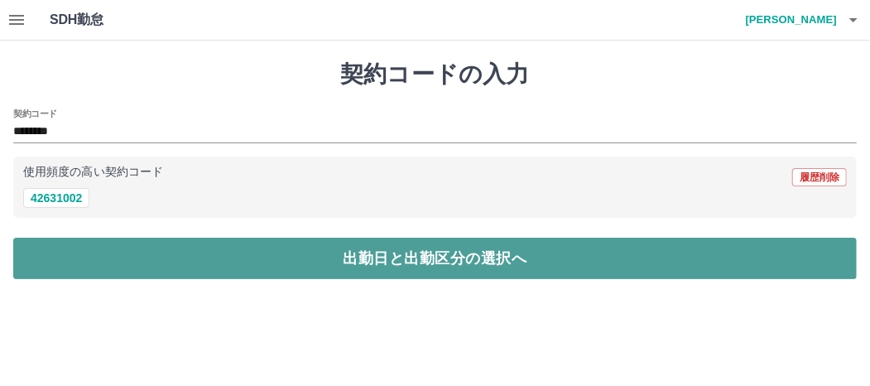
click at [79, 238] on button "出勤日と出勤区分の選択へ" at bounding box center [434, 257] width 843 height 41
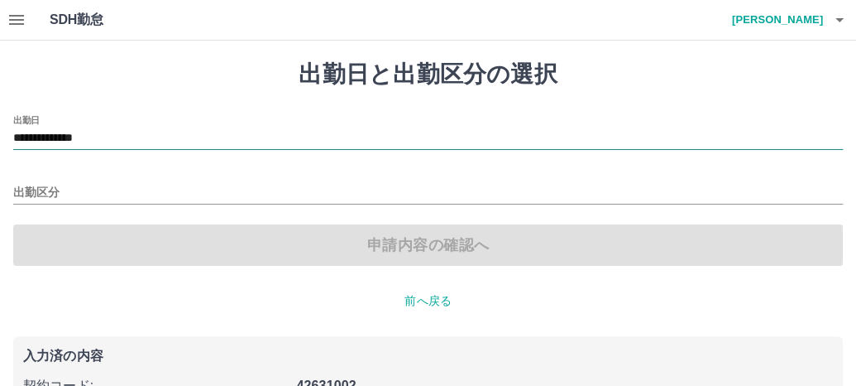
click at [104, 138] on input "**********" at bounding box center [428, 138] width 830 height 21
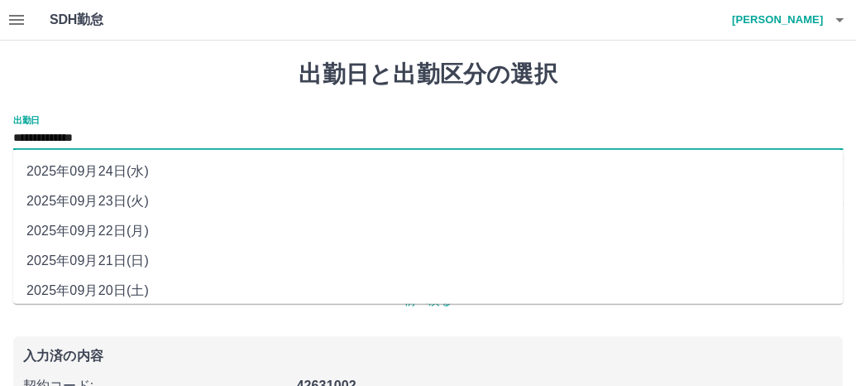
click at [122, 231] on li "2025年09月22日(月)" at bounding box center [428, 231] width 830 height 30
type input "**********"
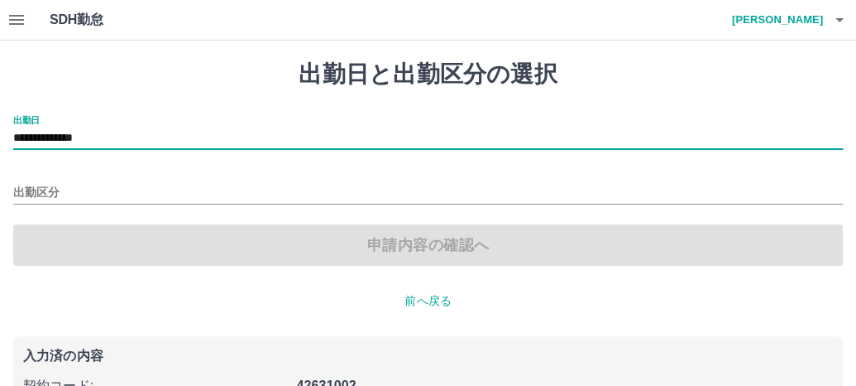
click at [113, 180] on div "出勤区分" at bounding box center [428, 187] width 830 height 35
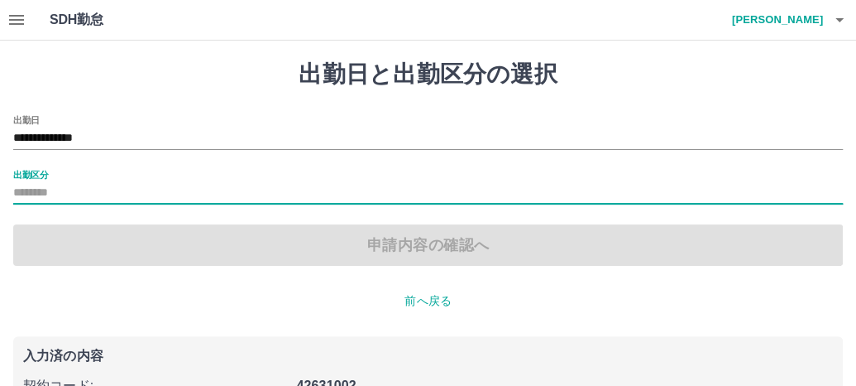
click at [105, 189] on input "出勤区分" at bounding box center [428, 193] width 830 height 21
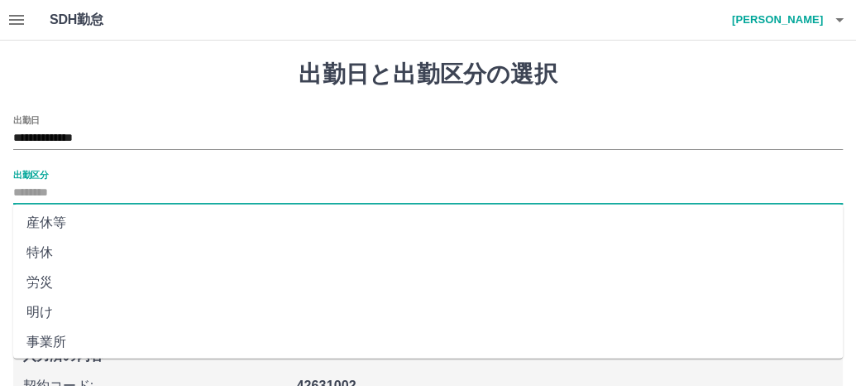
scroll to position [395, 0]
click at [70, 298] on li "法定休" at bounding box center [428, 308] width 830 height 30
type input "***"
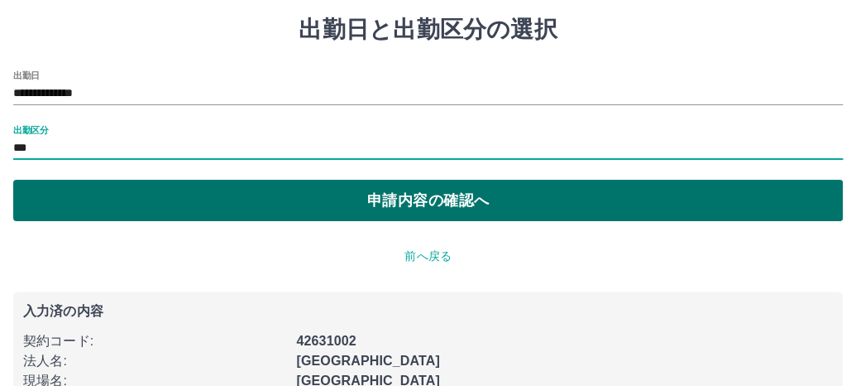
scroll to position [19, 0]
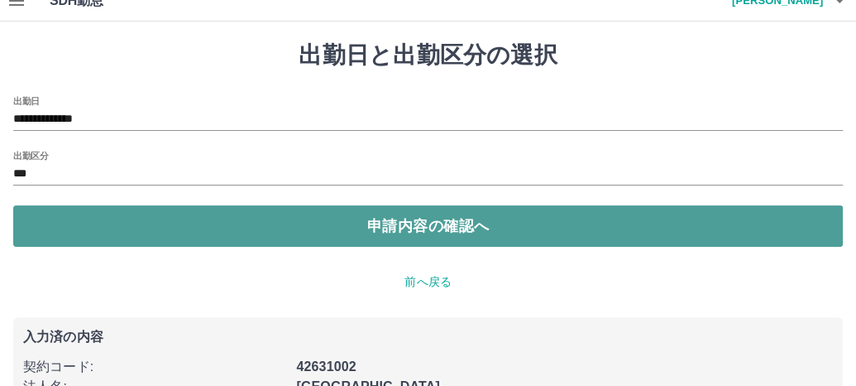
click at [183, 214] on button "申請内容の確認へ" at bounding box center [428, 225] width 830 height 41
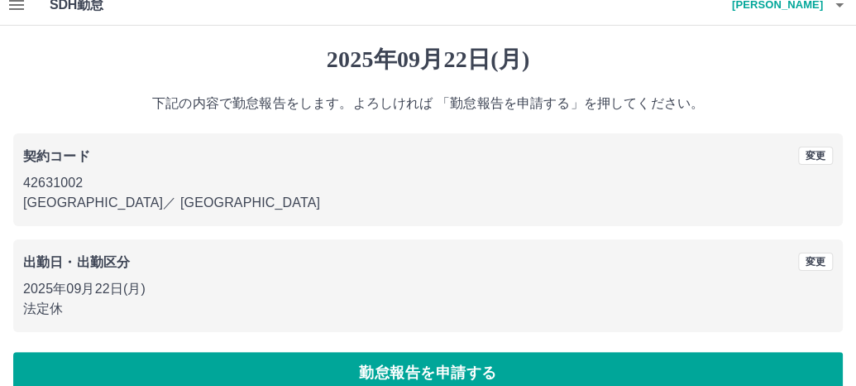
scroll to position [41, 0]
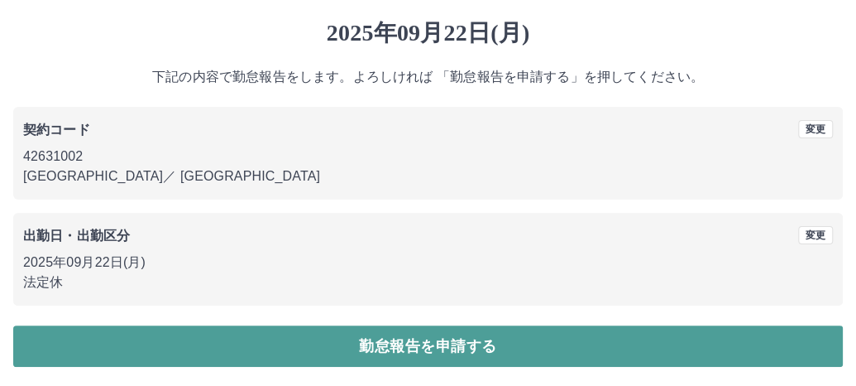
click at [224, 344] on button "勤怠報告を申請する" at bounding box center [428, 345] width 830 height 41
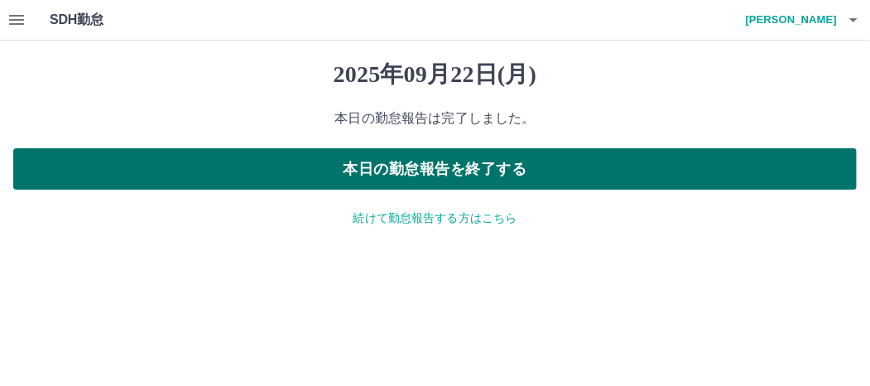
click at [491, 163] on button "本日の勤怠報告を終了する" at bounding box center [434, 168] width 843 height 41
